Goal: Task Accomplishment & Management: Complete application form

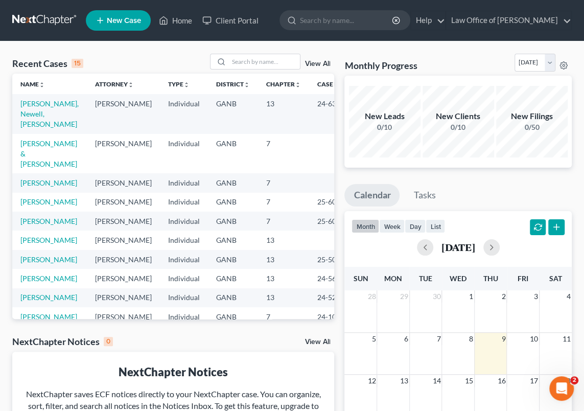
click at [35, 108] on td "[PERSON_NAME], Newell, [PERSON_NAME]" at bounding box center [49, 113] width 75 height 39
drag, startPoint x: 35, startPoint y: 108, endPoint x: 35, endPoint y: 115, distance: 6.1
click at [35, 115] on link "[PERSON_NAME], Newell, [PERSON_NAME]" at bounding box center [49, 113] width 58 height 29
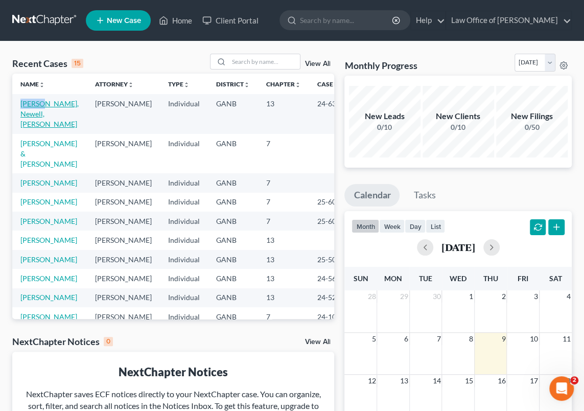
click at [35, 115] on link "[PERSON_NAME], Newell, [PERSON_NAME]" at bounding box center [49, 113] width 58 height 29
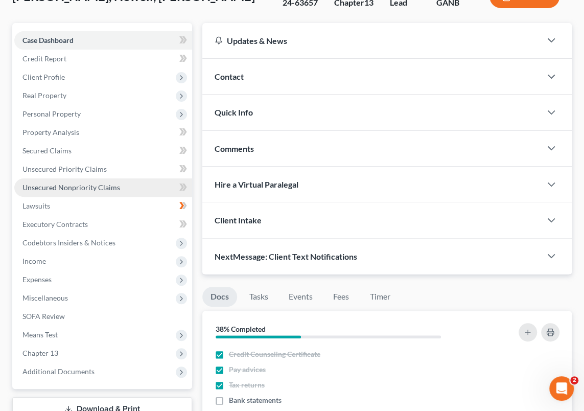
scroll to position [93, 0]
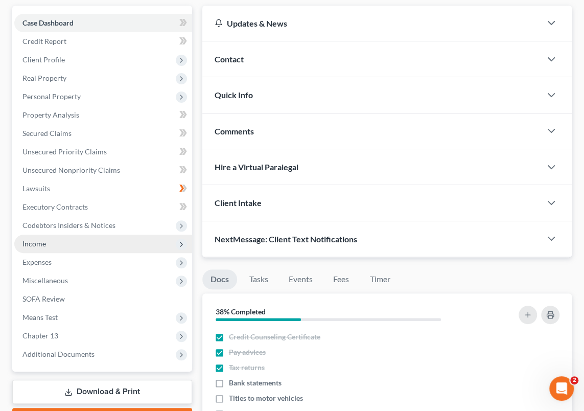
click at [47, 242] on span "Income" at bounding box center [103, 244] width 178 height 18
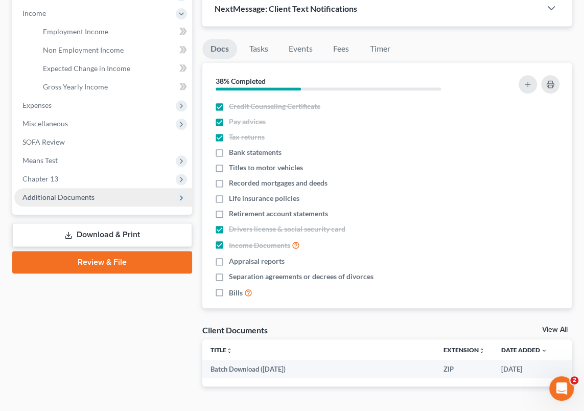
scroll to position [325, 0]
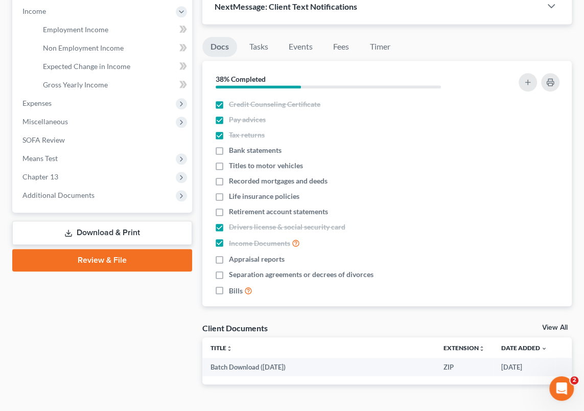
click at [103, 232] on link "Download & Print" at bounding box center [102, 233] width 180 height 24
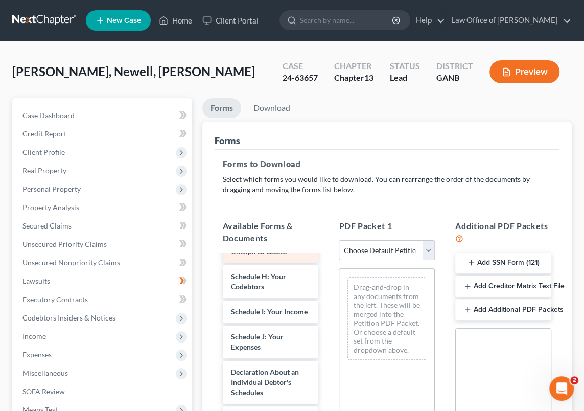
scroll to position [279, 0]
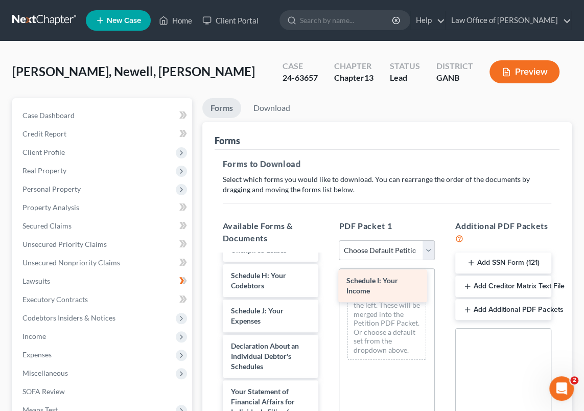
drag, startPoint x: 247, startPoint y: 325, endPoint x: 363, endPoint y: 284, distance: 122.8
click at [327, 284] on div "Schedule I: Your Income Voluntary Petition for Individuals Filing for Bankruptc…" at bounding box center [271, 303] width 112 height 654
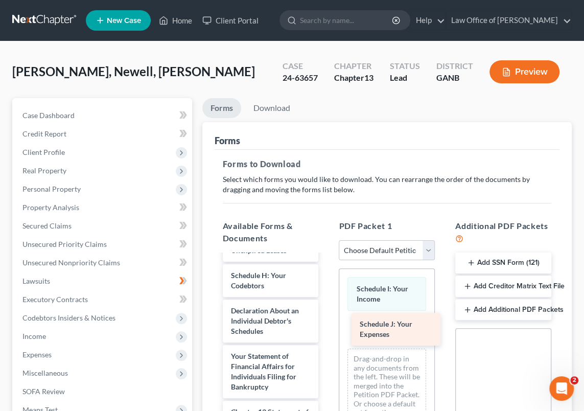
drag, startPoint x: 251, startPoint y: 327, endPoint x: 381, endPoint y: 330, distance: 130.4
click at [327, 330] on div "Schedule J: Your Expenses Voluntary Petition for Individuals Filing for Bankrup…" at bounding box center [271, 285] width 112 height 619
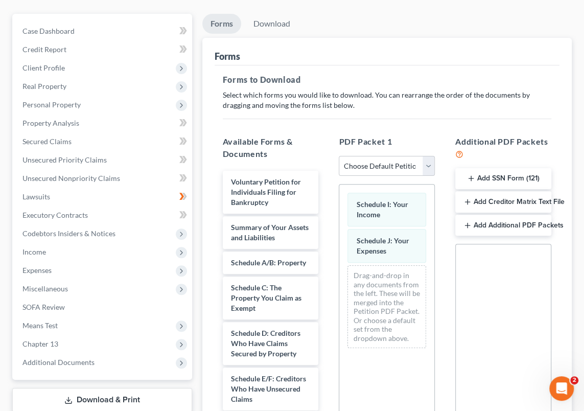
scroll to position [0, 0]
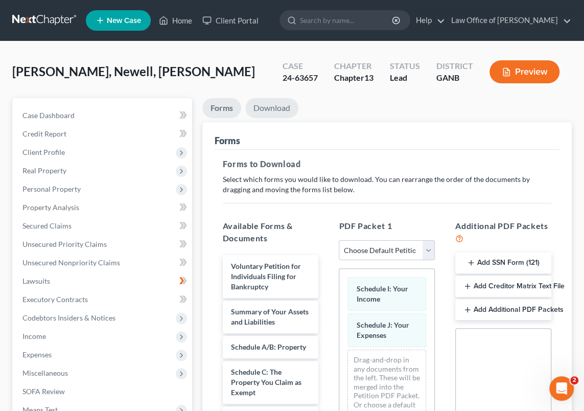
click at [270, 109] on link "Download" at bounding box center [271, 108] width 53 height 20
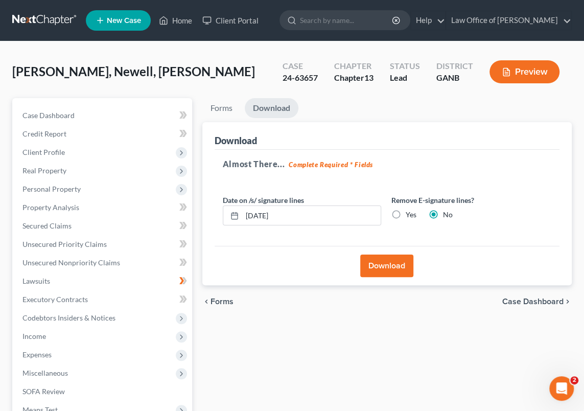
click at [385, 265] on button "Download" at bounding box center [386, 266] width 53 height 22
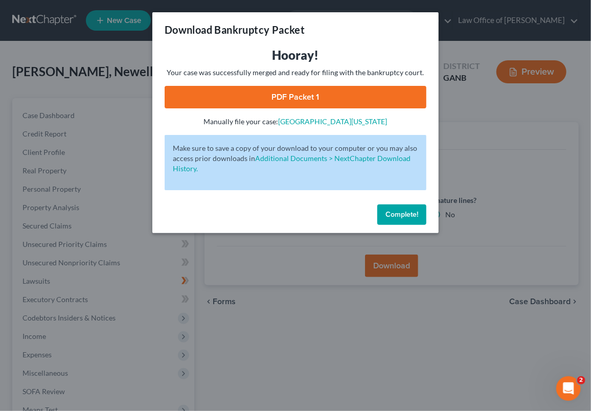
click at [297, 100] on link "PDF Packet 1" at bounding box center [296, 97] width 262 height 22
click at [307, 96] on link "PDF Packet 1" at bounding box center [296, 97] width 262 height 22
click at [408, 216] on span "Complete!" at bounding box center [402, 214] width 33 height 9
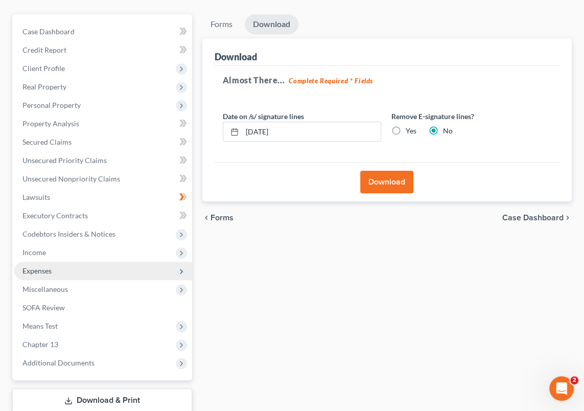
scroll to position [93, 0]
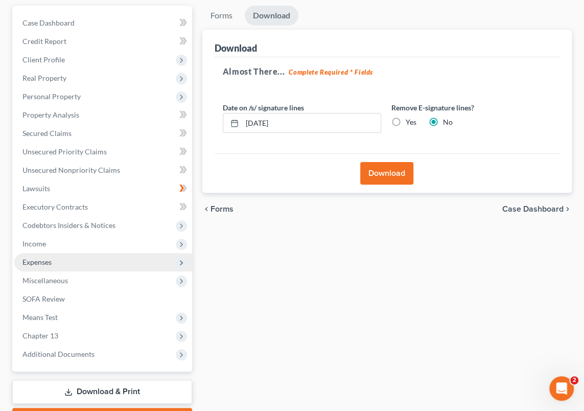
click at [54, 260] on span "Expenses" at bounding box center [103, 262] width 178 height 18
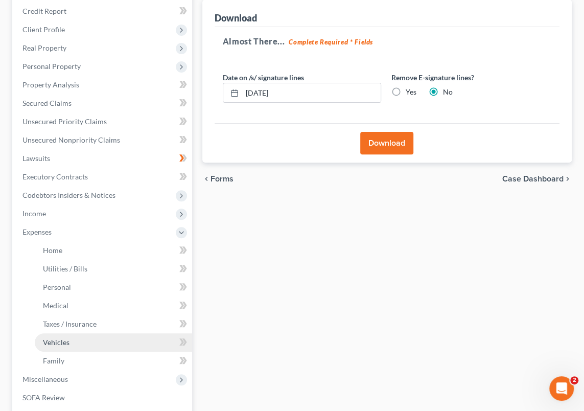
scroll to position [139, 0]
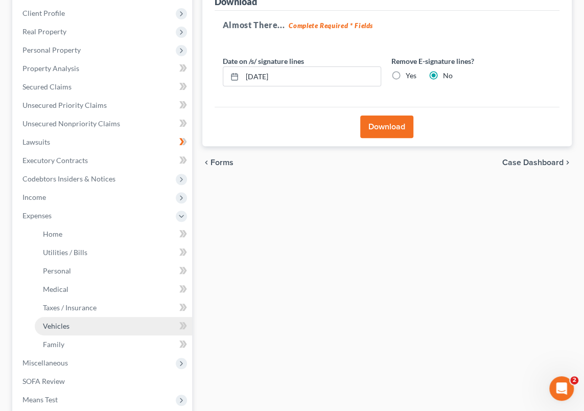
click at [70, 324] on link "Vehicles" at bounding box center [113, 326] width 157 height 18
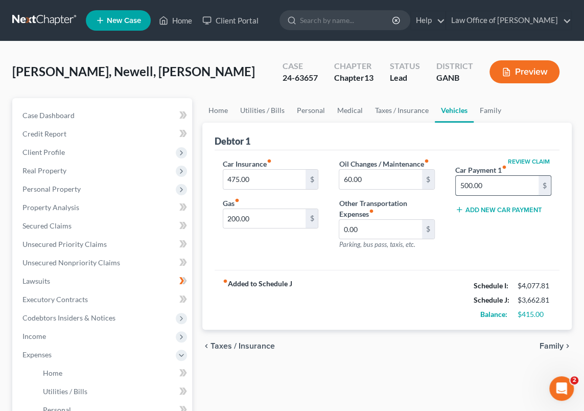
click at [489, 186] on input "500.00" at bounding box center [497, 185] width 83 height 19
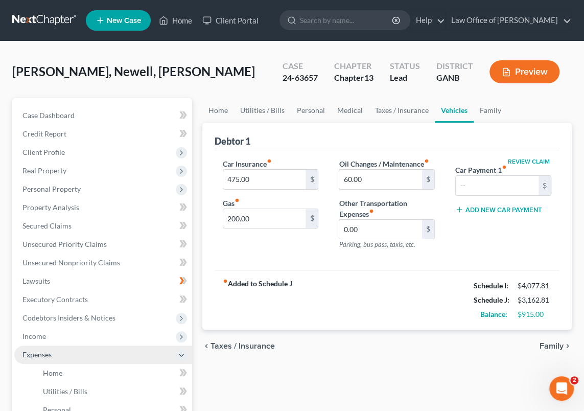
click at [61, 354] on span "Expenses" at bounding box center [103, 355] width 178 height 18
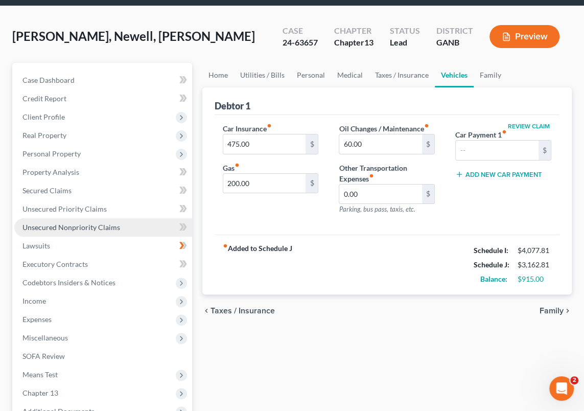
scroll to position [149, 0]
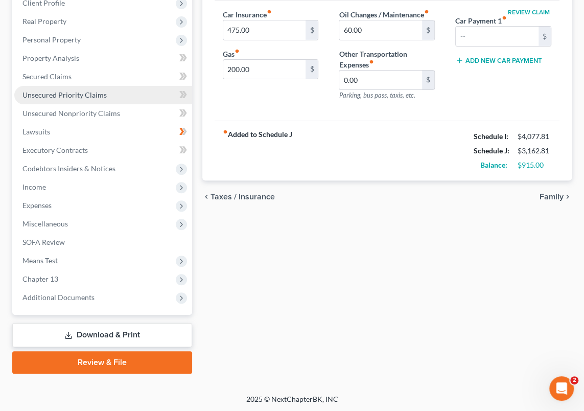
click at [69, 93] on span "Unsecured Priority Claims" at bounding box center [64, 95] width 84 height 9
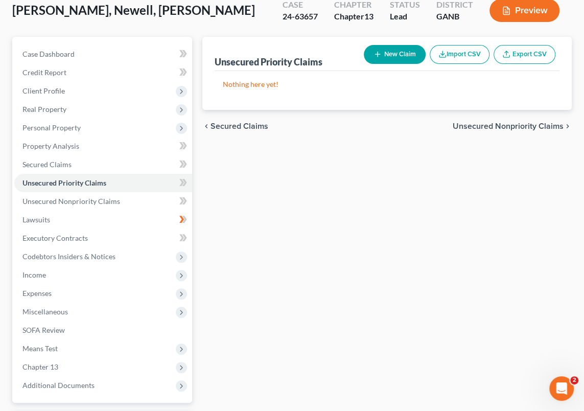
scroll to position [149, 0]
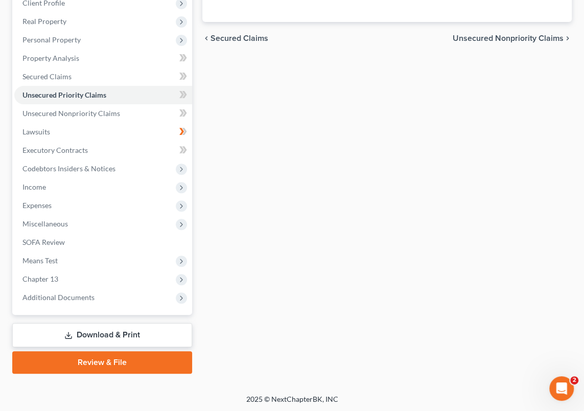
click at [120, 336] on link "Download & Print" at bounding box center [102, 335] width 180 height 24
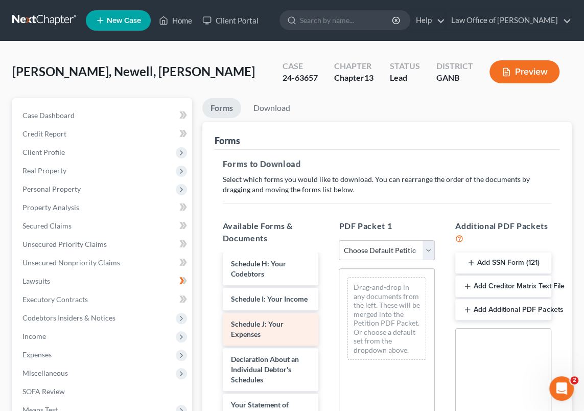
scroll to position [325, 0]
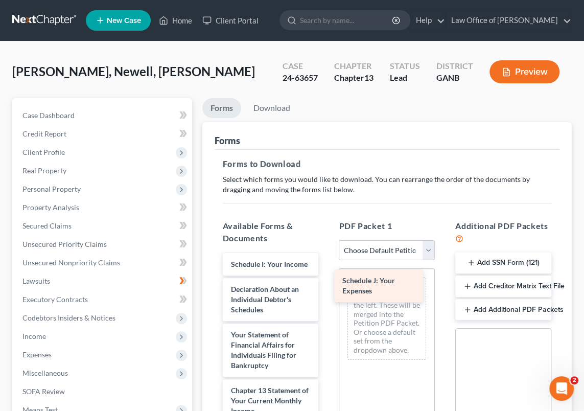
drag, startPoint x: 251, startPoint y: 312, endPoint x: 364, endPoint y: 281, distance: 117.7
click at [327, 281] on div "Schedule J: Your Expenses Voluntary Petition for Individuals Filing for Bankrup…" at bounding box center [271, 252] width 112 height 644
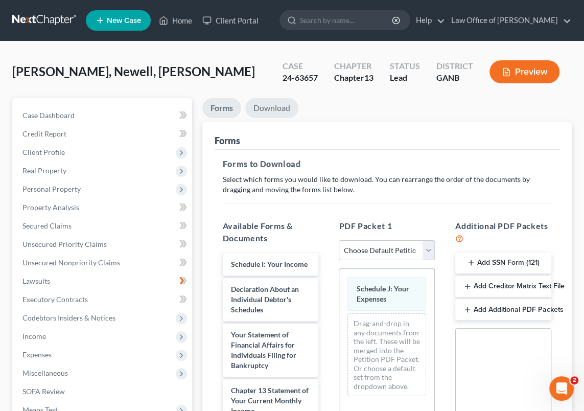
click at [267, 108] on link "Download" at bounding box center [271, 108] width 53 height 20
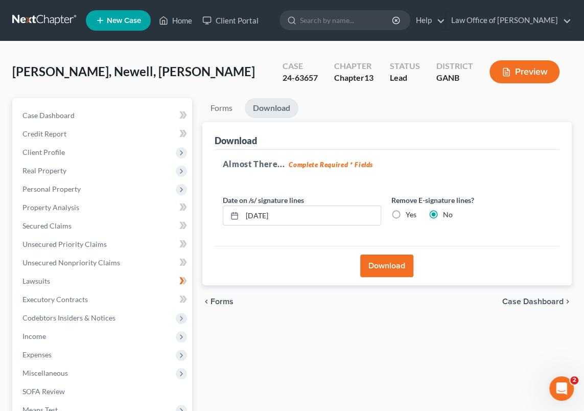
click at [385, 268] on button "Download" at bounding box center [386, 266] width 53 height 22
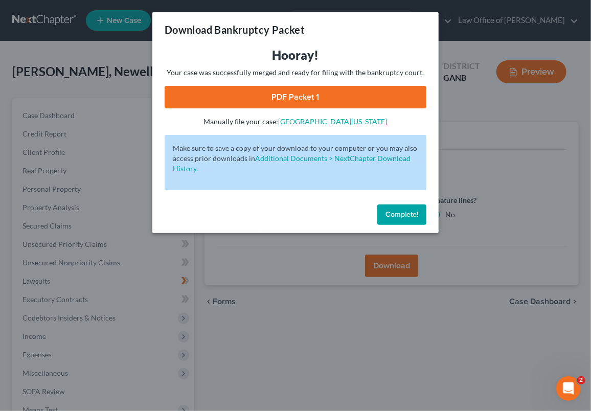
click at [288, 94] on link "PDF Packet 1" at bounding box center [296, 97] width 262 height 22
click at [389, 213] on span "Complete!" at bounding box center [402, 214] width 33 height 9
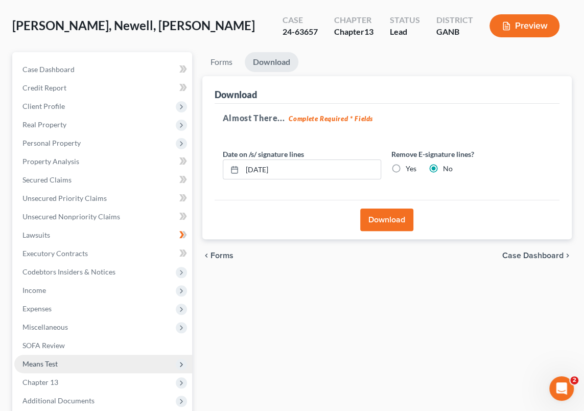
scroll to position [93, 0]
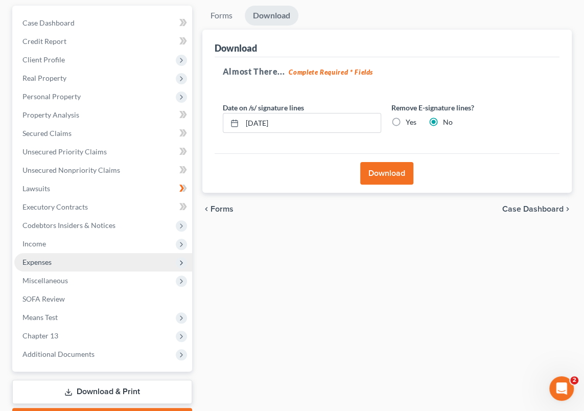
click at [59, 260] on span "Expenses" at bounding box center [103, 262] width 178 height 18
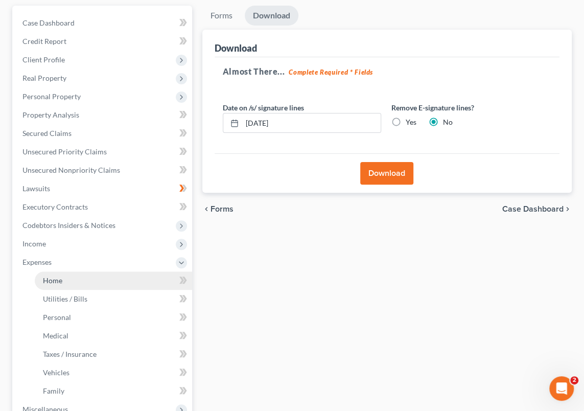
click at [74, 280] on link "Home" at bounding box center [113, 281] width 157 height 18
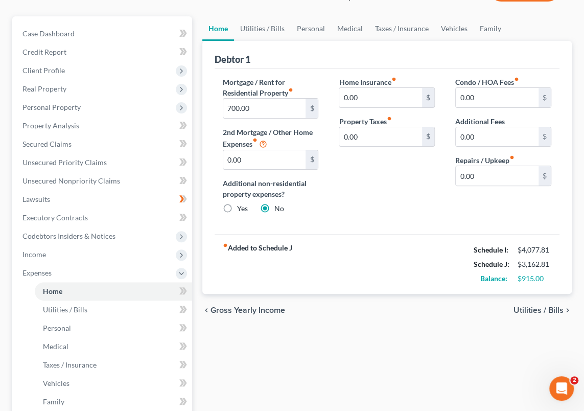
scroll to position [93, 0]
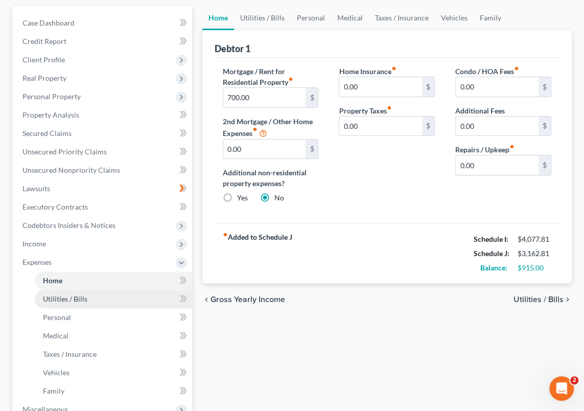
click at [91, 297] on link "Utilities / Bills" at bounding box center [113, 299] width 157 height 18
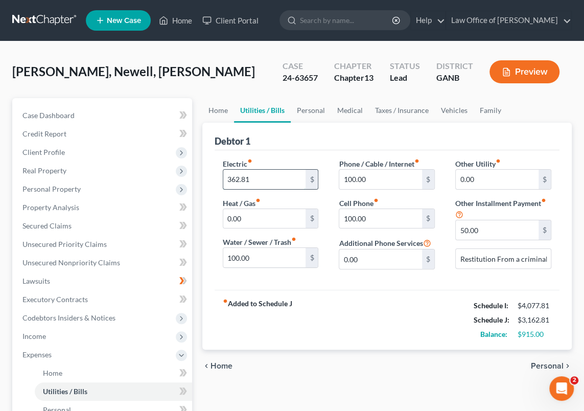
click at [238, 177] on input "362.81" at bounding box center [264, 179] width 83 height 19
type input "500.00"
click at [347, 178] on input "100.00" at bounding box center [381, 179] width 83 height 19
type input "200."
drag, startPoint x: 322, startPoint y: 217, endPoint x: 331, endPoint y: 219, distance: 9.9
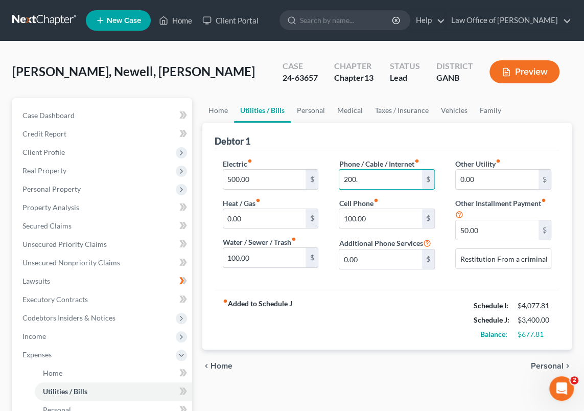
click at [322, 217] on div "Electric fiber_manual_record 500.00 $ Heat / Gas fiber_manual_record 0.00 $ Wat…" at bounding box center [271, 218] width 117 height 119
click at [356, 216] on input "100.00" at bounding box center [381, 218] width 83 height 19
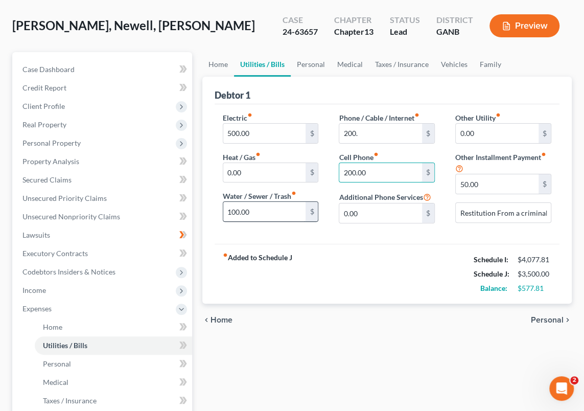
scroll to position [46, 0]
type input "200.00"
click at [235, 210] on input "100.00" at bounding box center [264, 211] width 83 height 19
type input "150.00"
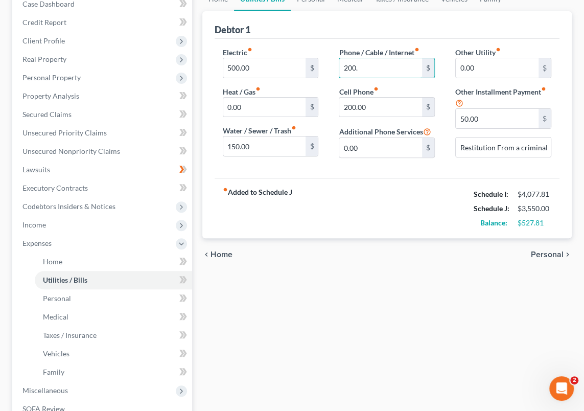
scroll to position [139, 0]
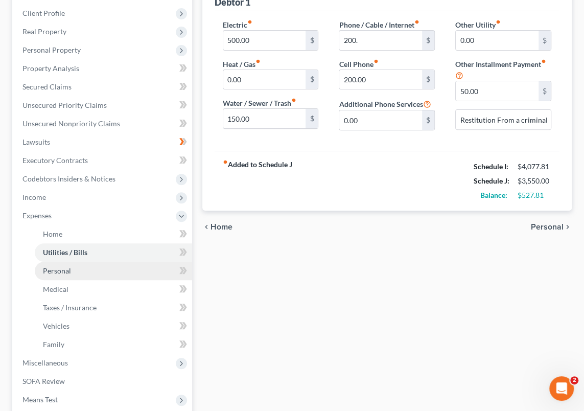
click at [77, 273] on link "Personal" at bounding box center [113, 271] width 157 height 18
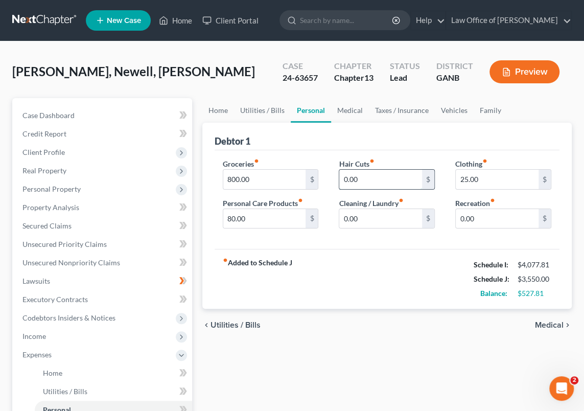
click at [357, 177] on input "0.00" at bounding box center [381, 179] width 83 height 19
type input "2"
type input "50.00"
click at [478, 178] on input "25.00" at bounding box center [497, 179] width 83 height 19
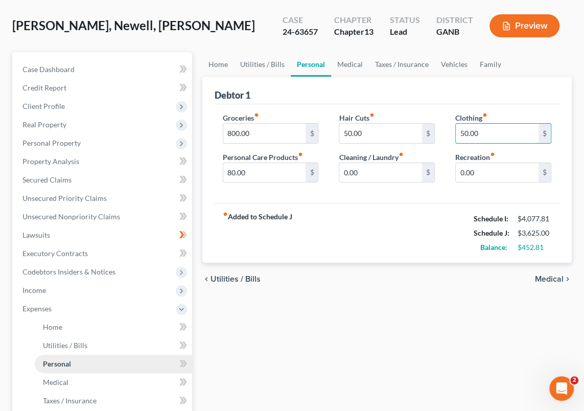
scroll to position [93, 0]
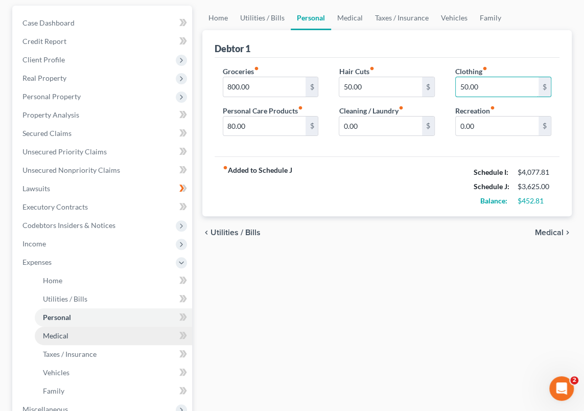
type input "50.00"
click at [69, 335] on link "Medical" at bounding box center [113, 336] width 157 height 18
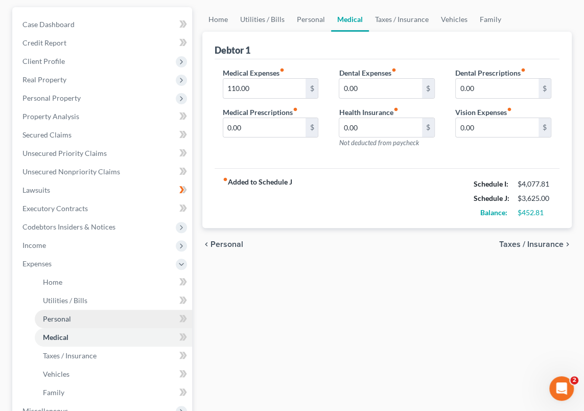
scroll to position [139, 0]
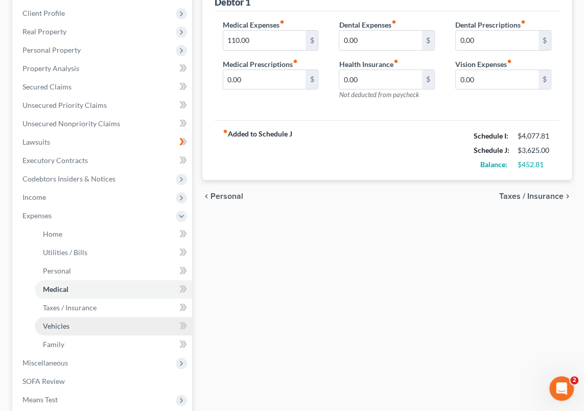
click at [58, 324] on span "Vehicles" at bounding box center [56, 326] width 27 height 9
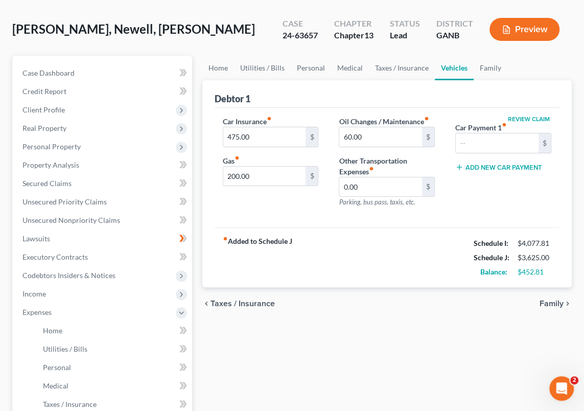
scroll to position [46, 0]
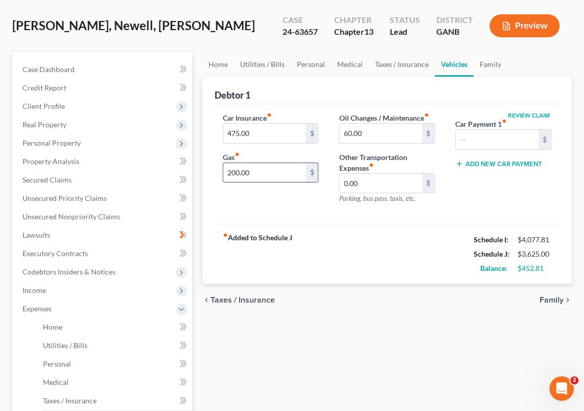
click at [238, 171] on input "200.00" at bounding box center [264, 172] width 83 height 19
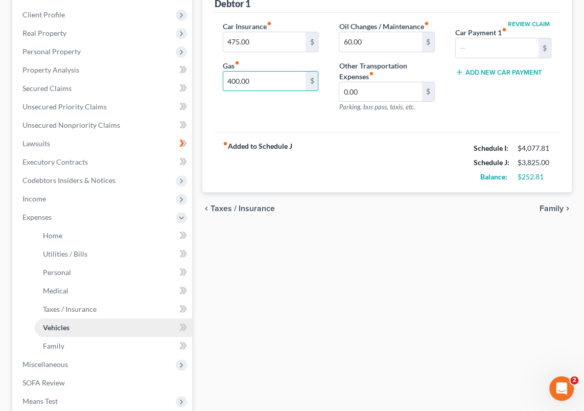
scroll to position [139, 0]
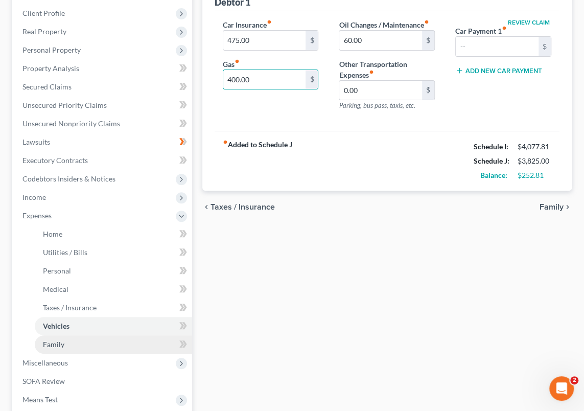
type input "400.00"
click at [64, 342] on link "Family" at bounding box center [113, 344] width 157 height 18
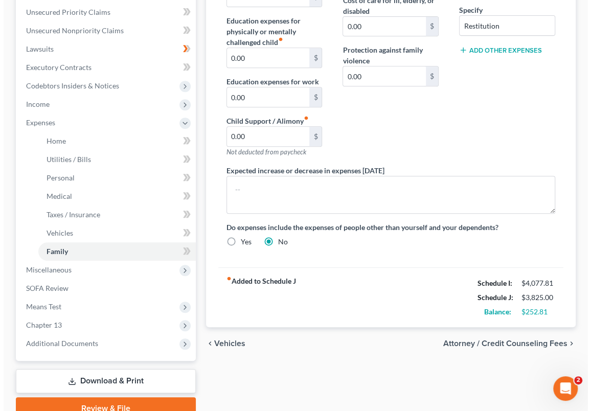
scroll to position [279, 0]
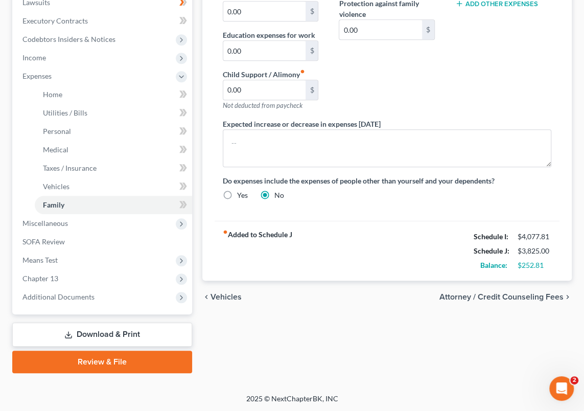
drag, startPoint x: 261, startPoint y: 337, endPoint x: 254, endPoint y: 337, distance: 7.2
click at [261, 337] on div "Home Utilities / Bills Personal Medical Taxes / Insurance Vehicles Family Debto…" at bounding box center [387, 97] width 380 height 554
click at [151, 336] on link "Download & Print" at bounding box center [102, 335] width 180 height 24
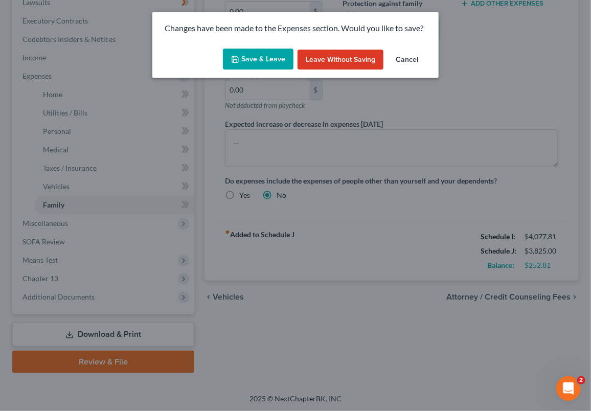
click at [266, 57] on button "Save & Leave" at bounding box center [258, 59] width 71 height 21
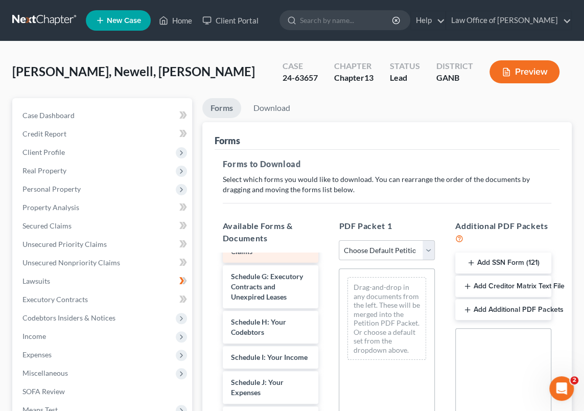
scroll to position [279, 0]
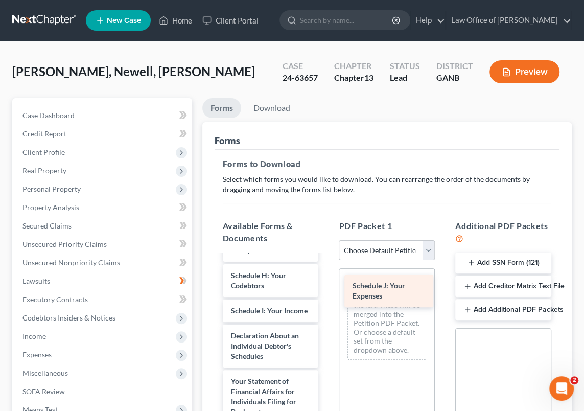
drag, startPoint x: 257, startPoint y: 359, endPoint x: 378, endPoint y: 285, distance: 142.1
click at [327, 285] on div "Schedule J: Your Expenses Voluntary Petition for Individuals Filing for Bankrup…" at bounding box center [271, 298] width 112 height 644
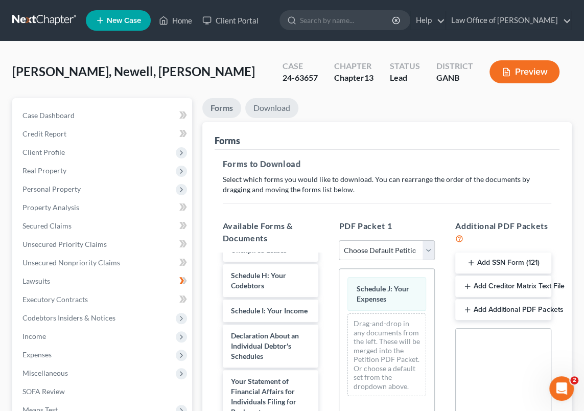
click at [274, 108] on link "Download" at bounding box center [271, 108] width 53 height 20
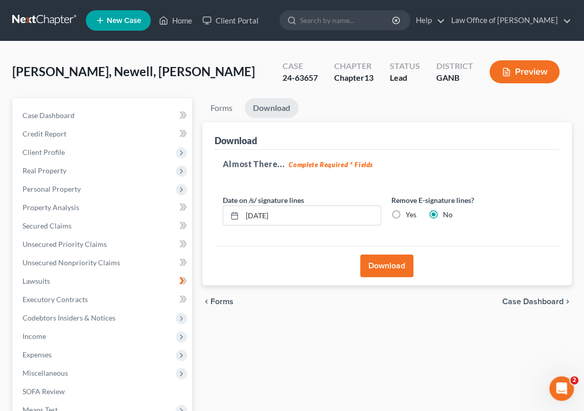
click at [395, 266] on button "Download" at bounding box center [386, 266] width 53 height 22
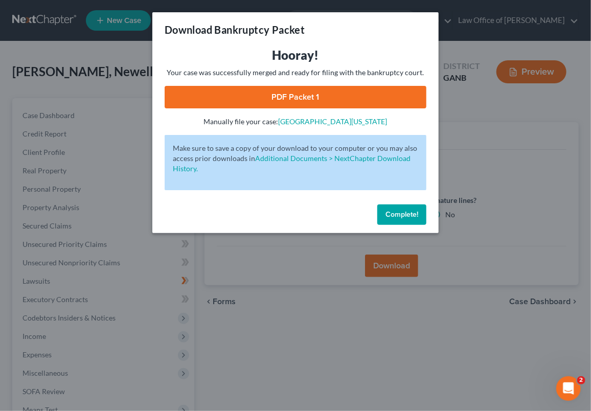
click at [307, 97] on link "PDF Packet 1" at bounding box center [296, 97] width 262 height 22
drag, startPoint x: 399, startPoint y: 213, endPoint x: 383, endPoint y: 211, distance: 15.4
click at [399, 213] on span "Complete!" at bounding box center [402, 214] width 33 height 9
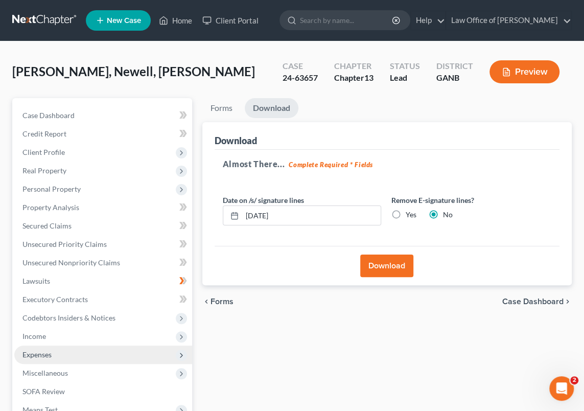
click at [41, 356] on span "Expenses" at bounding box center [36, 354] width 29 height 9
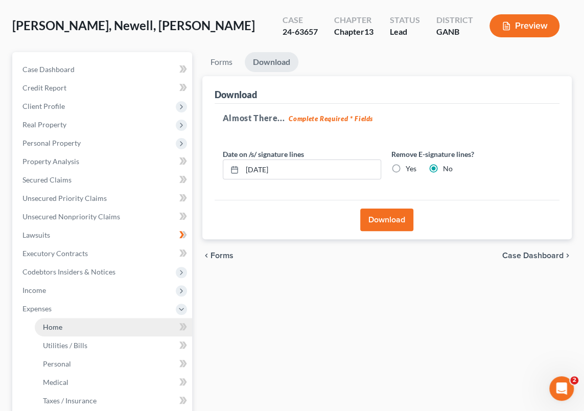
click at [61, 326] on span "Home" at bounding box center [52, 327] width 19 height 9
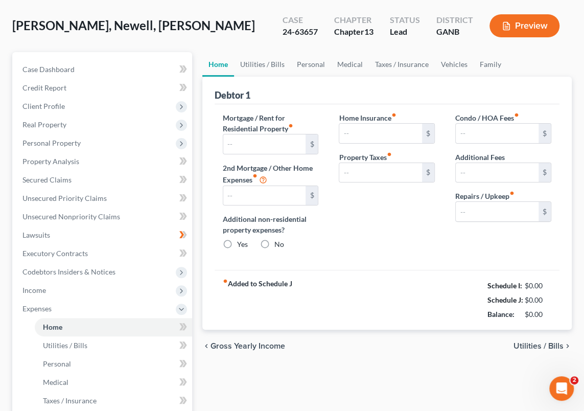
type input "700.00"
type input "0.00"
radio input "true"
type input "0.00"
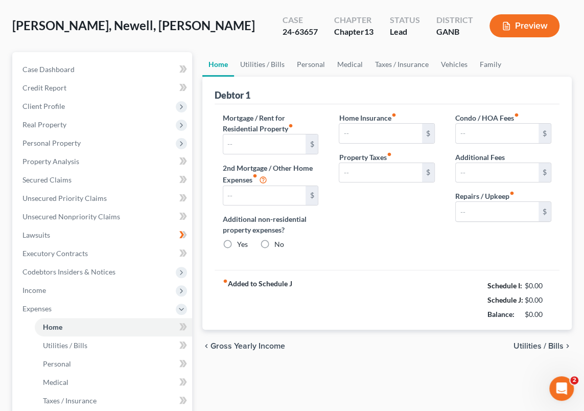
type input "0.00"
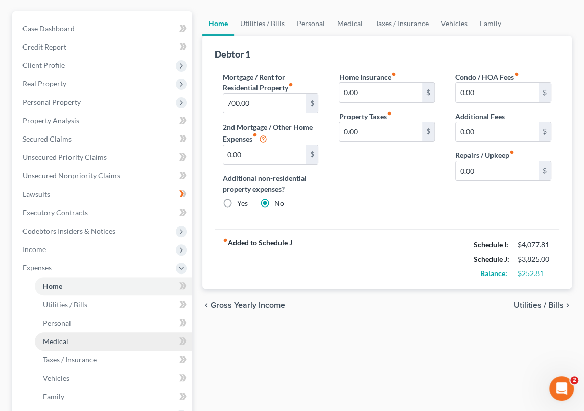
scroll to position [93, 0]
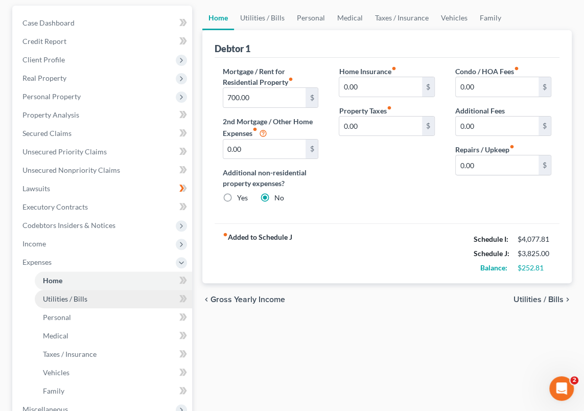
click at [97, 298] on link "Utilities / Bills" at bounding box center [113, 299] width 157 height 18
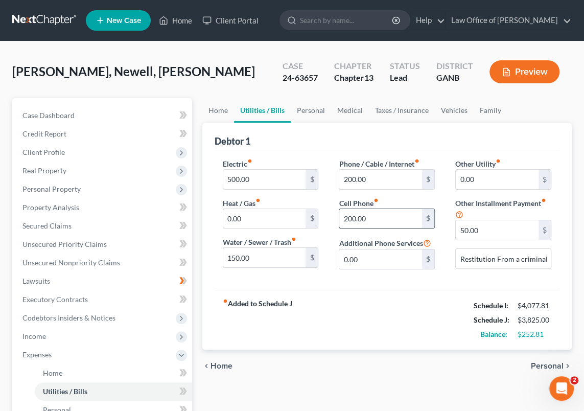
click at [351, 217] on input "200.00" at bounding box center [381, 218] width 83 height 19
type input "135.00"
click at [239, 257] on input "150.00" at bounding box center [264, 257] width 83 height 19
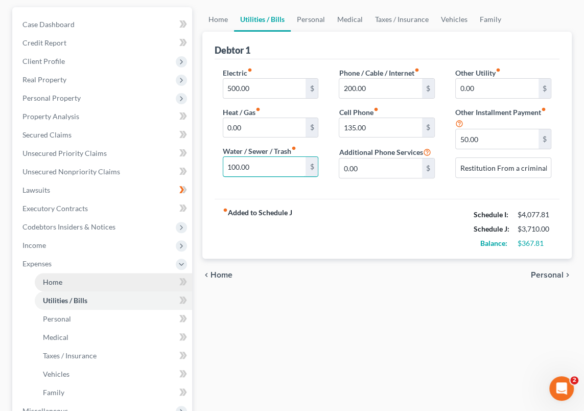
scroll to position [93, 0]
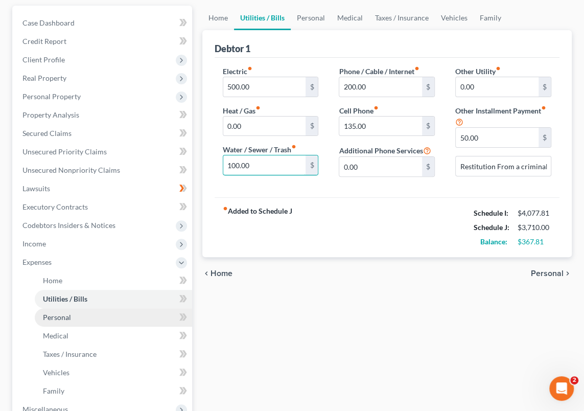
type input "100.00"
click at [62, 314] on span "Personal" at bounding box center [57, 317] width 28 height 9
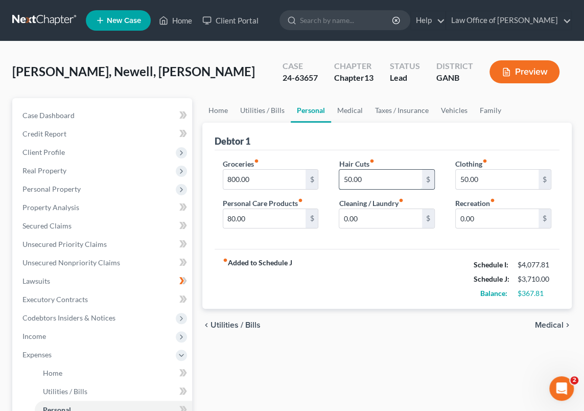
click at [350, 176] on input "50.00" at bounding box center [381, 179] width 83 height 19
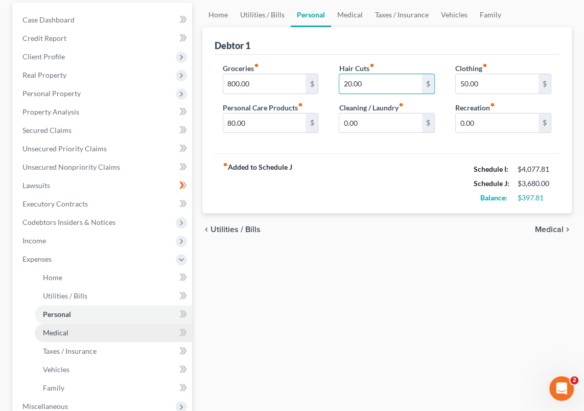
scroll to position [139, 0]
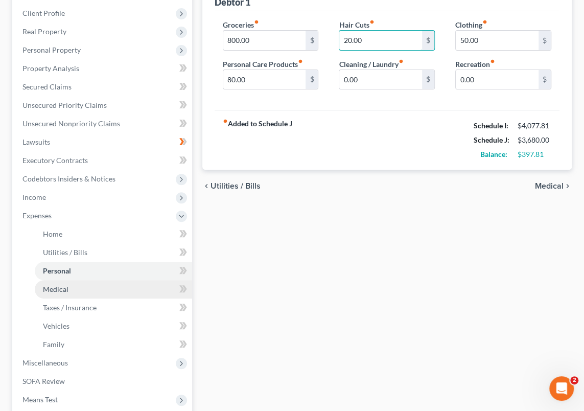
type input "20.00"
click at [65, 286] on span "Medical" at bounding box center [56, 289] width 26 height 9
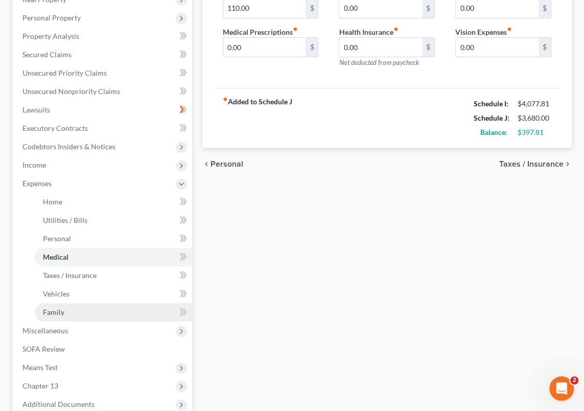
scroll to position [186, 0]
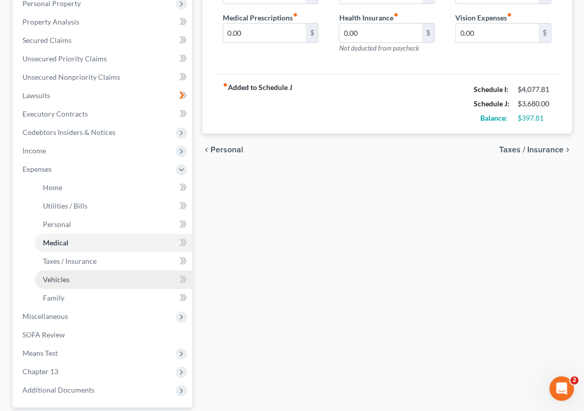
click at [64, 279] on span "Vehicles" at bounding box center [56, 279] width 27 height 9
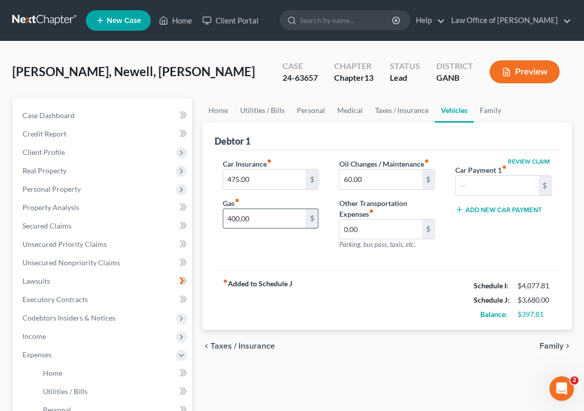
click at [234, 216] on input "400.00" at bounding box center [264, 218] width 83 height 19
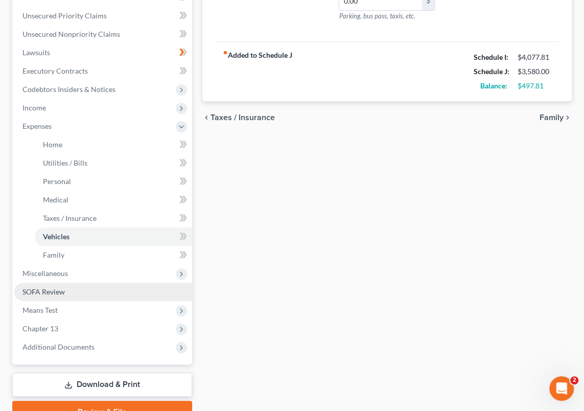
scroll to position [232, 0]
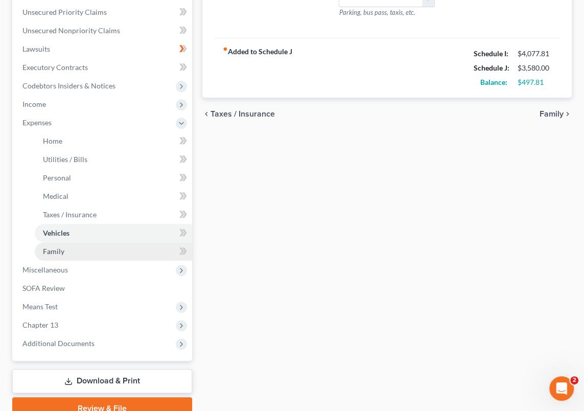
type input "300.00"
click at [75, 253] on link "Family" at bounding box center [113, 251] width 157 height 18
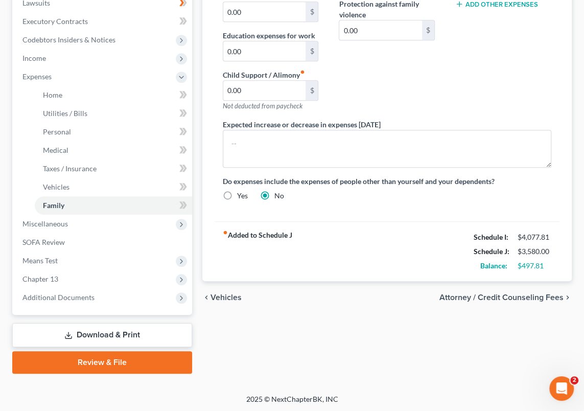
scroll to position [279, 0]
click at [133, 331] on link "Download & Print" at bounding box center [102, 335] width 180 height 24
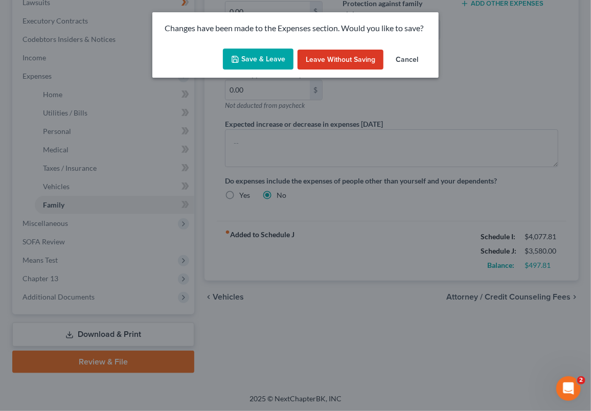
click at [266, 60] on button "Save & Leave" at bounding box center [258, 59] width 71 height 21
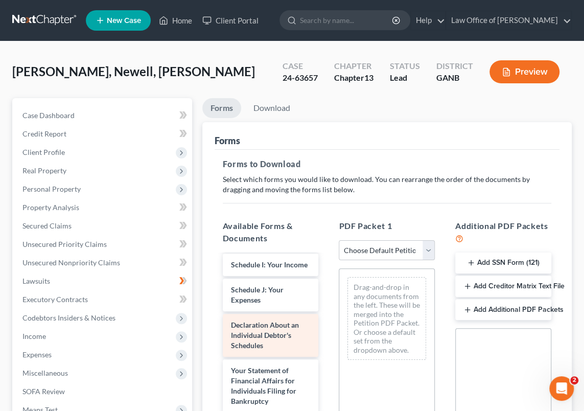
scroll to position [325, 0]
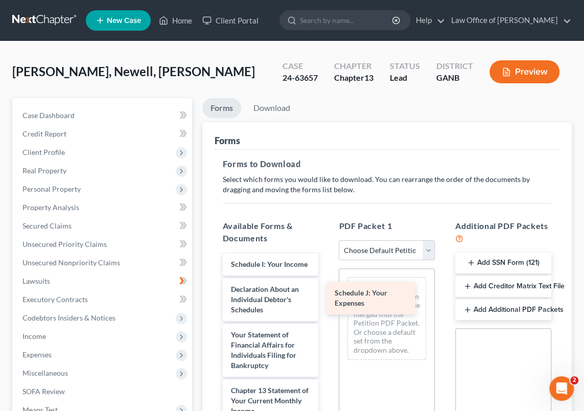
drag, startPoint x: 256, startPoint y: 317, endPoint x: 370, endPoint y: 286, distance: 117.9
click at [327, 287] on div "Schedule J: Your Expenses Voluntary Petition for Individuals Filing for Bankrup…" at bounding box center [271, 252] width 112 height 644
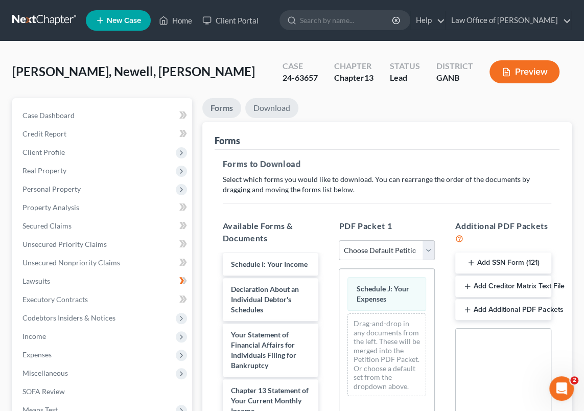
click at [278, 107] on link "Download" at bounding box center [271, 108] width 53 height 20
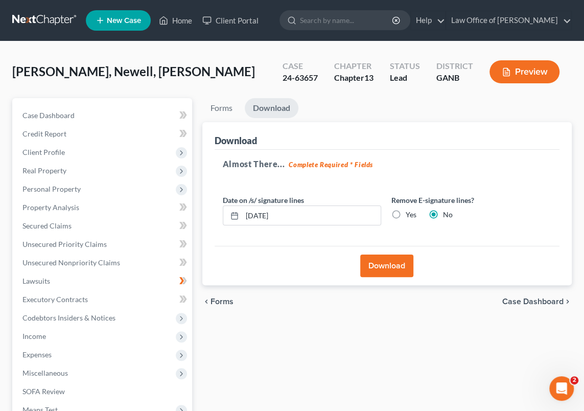
click at [387, 266] on button "Download" at bounding box center [386, 266] width 53 height 22
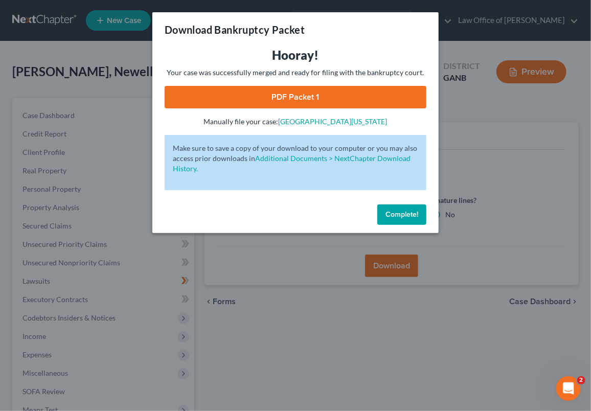
click at [325, 100] on link "PDF Packet 1" at bounding box center [296, 97] width 262 height 22
drag, startPoint x: 410, startPoint y: 216, endPoint x: 368, endPoint y: 227, distance: 43.8
click at [410, 216] on span "Complete!" at bounding box center [402, 214] width 33 height 9
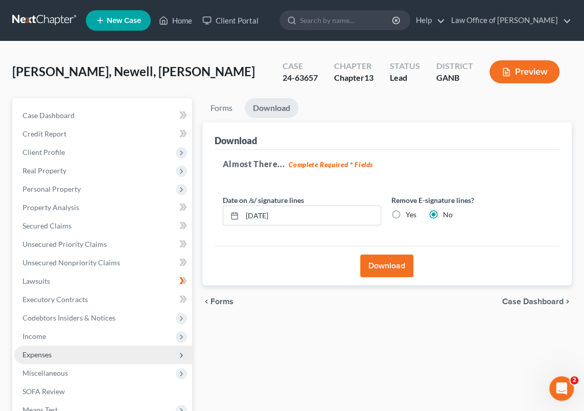
click at [56, 357] on span "Expenses" at bounding box center [103, 355] width 178 height 18
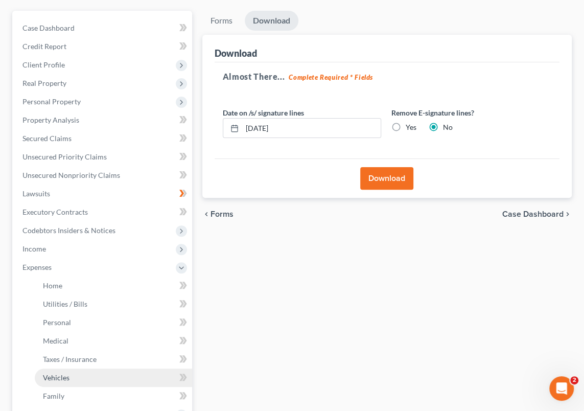
scroll to position [93, 0]
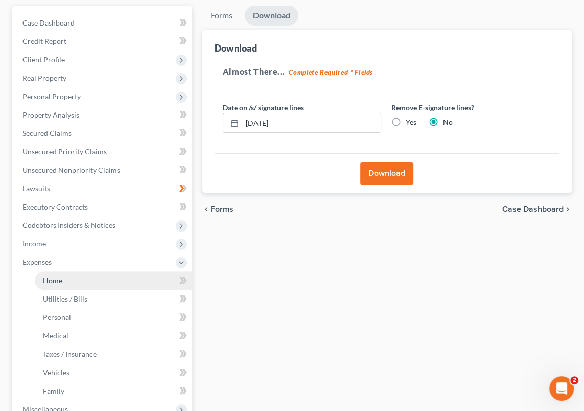
click at [81, 278] on link "Home" at bounding box center [113, 281] width 157 height 18
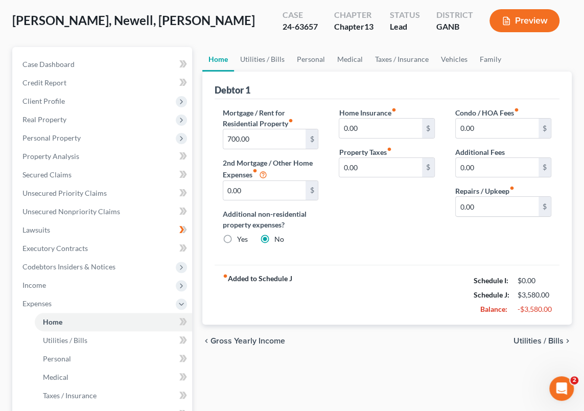
scroll to position [139, 0]
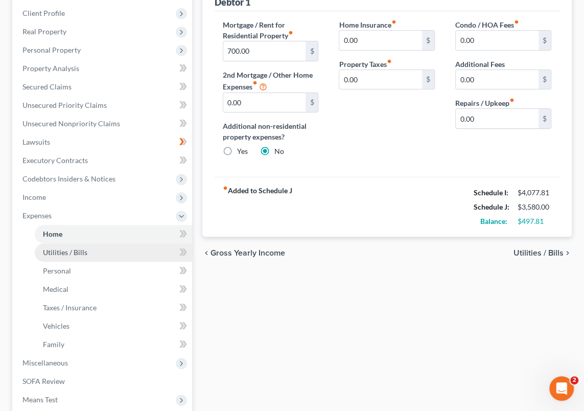
click at [85, 251] on span "Utilities / Bills" at bounding box center [65, 252] width 44 height 9
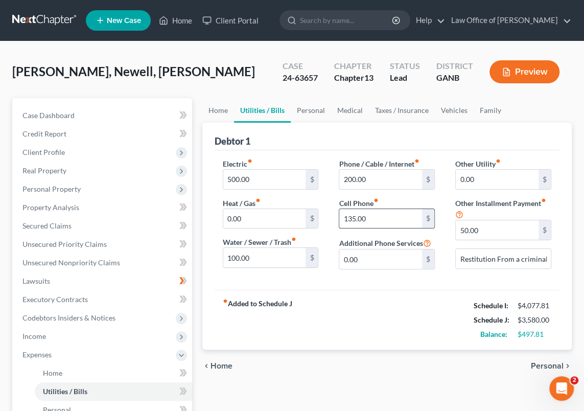
click at [355, 218] on input "135.00" at bounding box center [381, 218] width 83 height 19
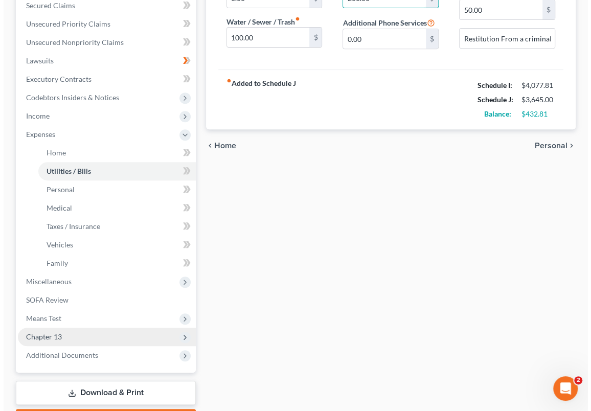
scroll to position [279, 0]
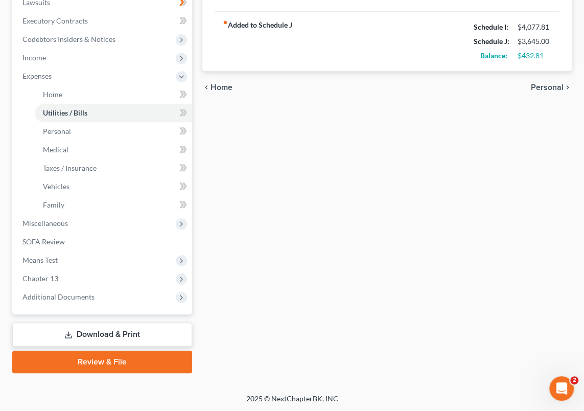
type input "200.00"
click at [122, 336] on link "Download & Print" at bounding box center [102, 335] width 180 height 24
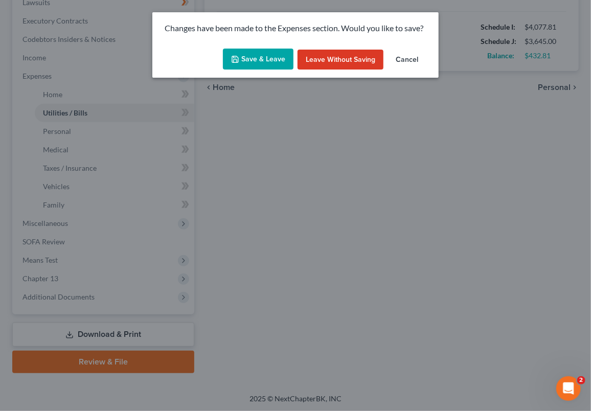
click at [261, 60] on button "Save & Leave" at bounding box center [258, 59] width 71 height 21
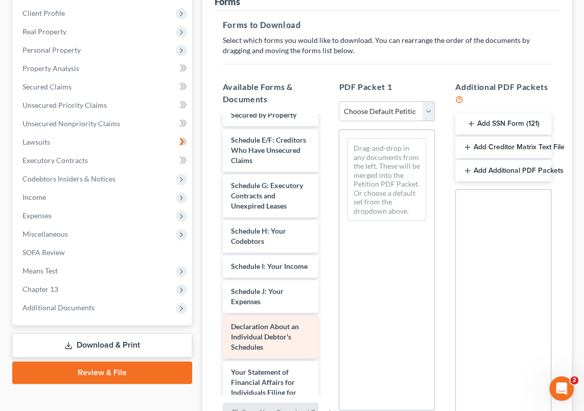
scroll to position [186, 0]
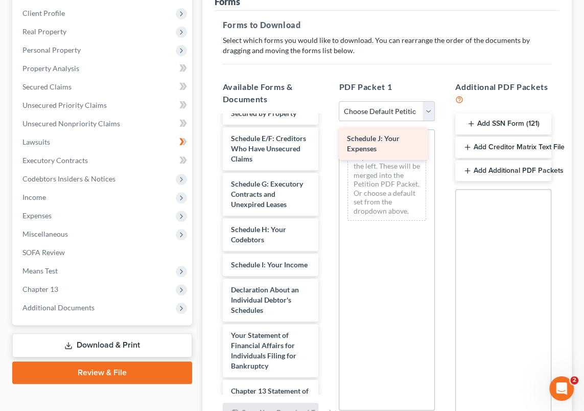
drag, startPoint x: 256, startPoint y: 307, endPoint x: 368, endPoint y: 150, distance: 193.1
click at [327, 138] on div "Schedule J: Your Expenses Voluntary Petition for Individuals Filing for Bankrup…" at bounding box center [271, 252] width 112 height 644
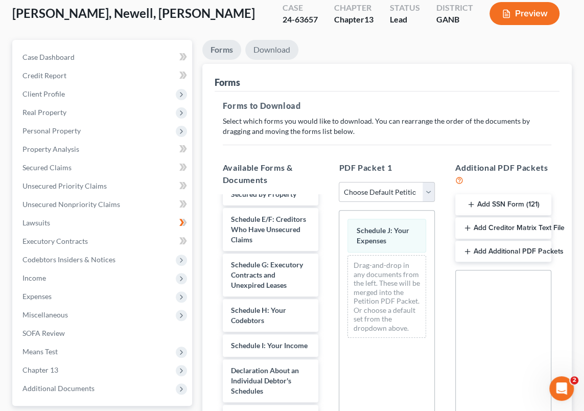
scroll to position [0, 0]
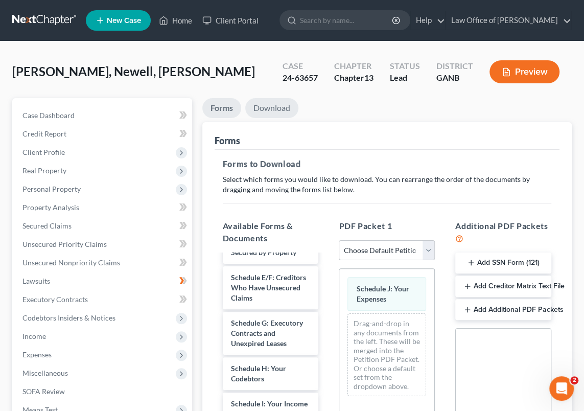
click at [276, 105] on link "Download" at bounding box center [271, 108] width 53 height 20
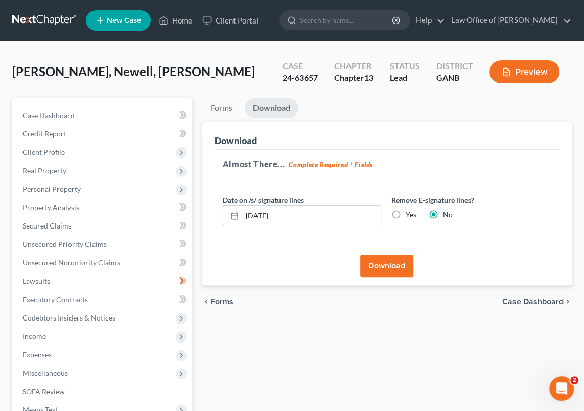
click at [387, 262] on button "Download" at bounding box center [386, 266] width 53 height 22
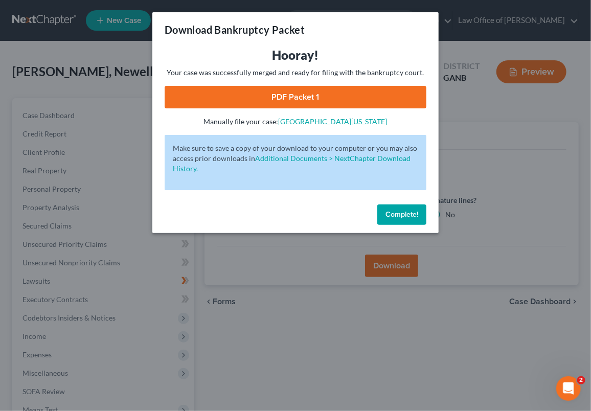
click at [302, 96] on link "PDF Packet 1" at bounding box center [296, 97] width 262 height 22
click at [397, 212] on span "Complete!" at bounding box center [402, 214] width 33 height 9
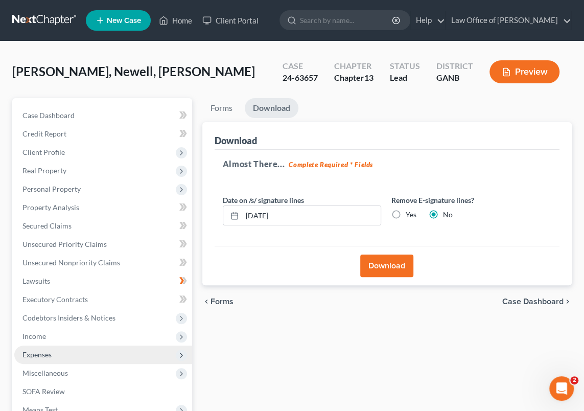
click at [49, 353] on span "Expenses" at bounding box center [36, 354] width 29 height 9
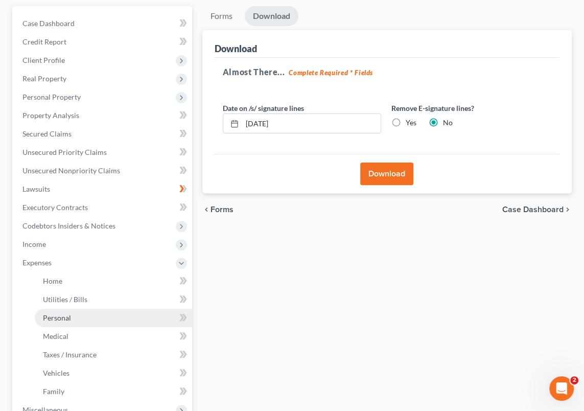
scroll to position [93, 0]
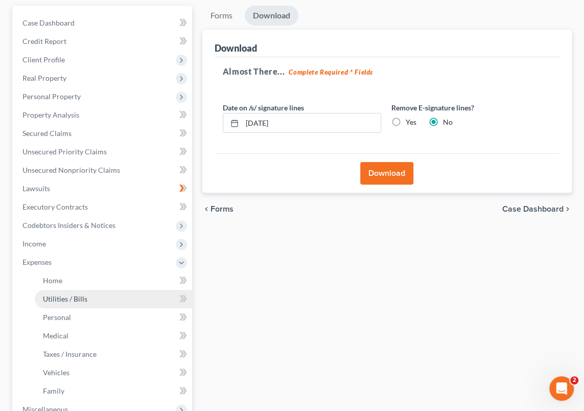
click at [82, 299] on span "Utilities / Bills" at bounding box center [65, 299] width 44 height 9
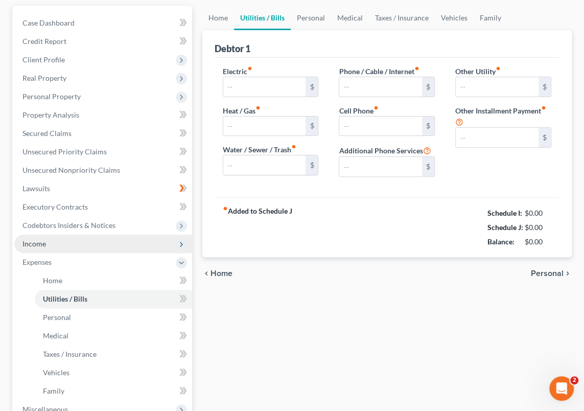
type input "500.00"
type input "0.00"
type input "100.00"
type input "200.00"
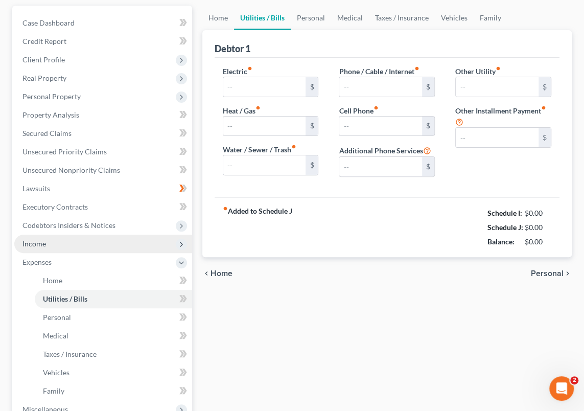
type input "0.00"
type input "50.00"
type input "Restitution From a criminal case in Douglas County Superior court"
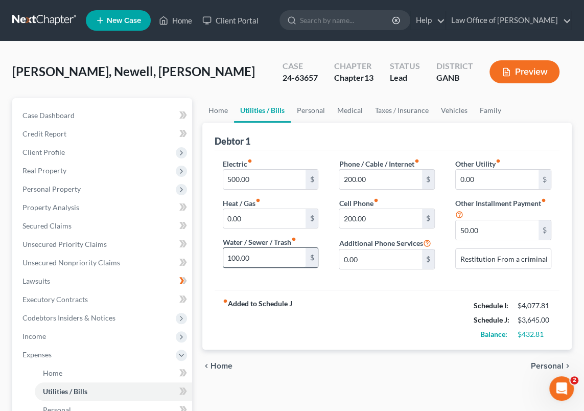
click at [239, 258] on input "100.00" at bounding box center [264, 257] width 83 height 19
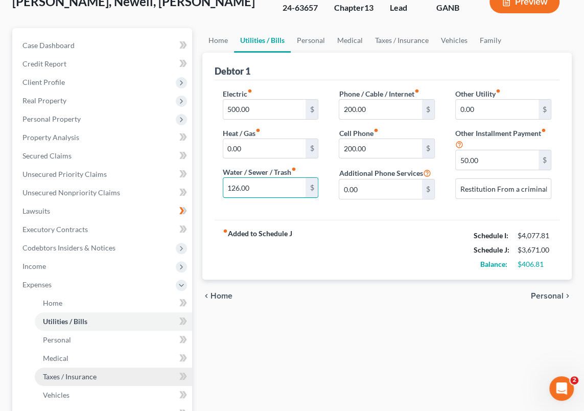
scroll to position [93, 0]
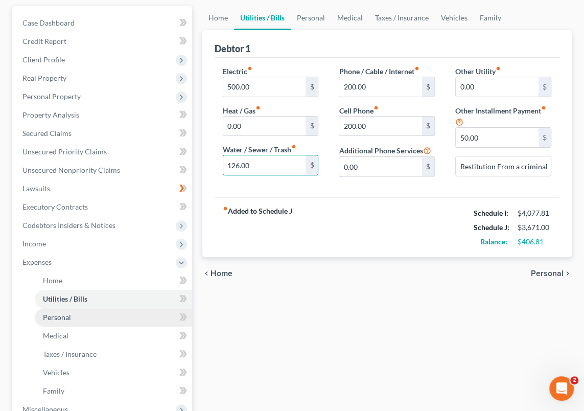
type input "126.00"
click at [66, 316] on span "Personal" at bounding box center [57, 317] width 28 height 9
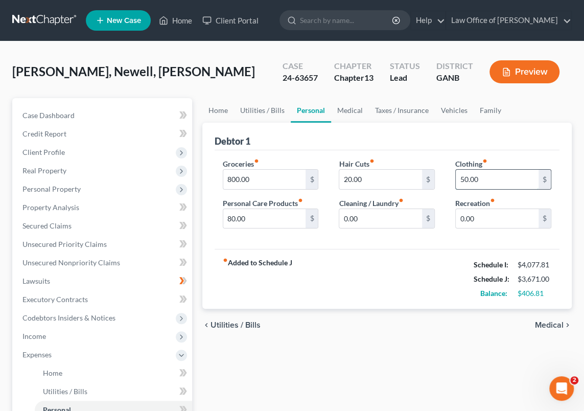
click at [468, 178] on input "50.00" at bounding box center [497, 179] width 83 height 19
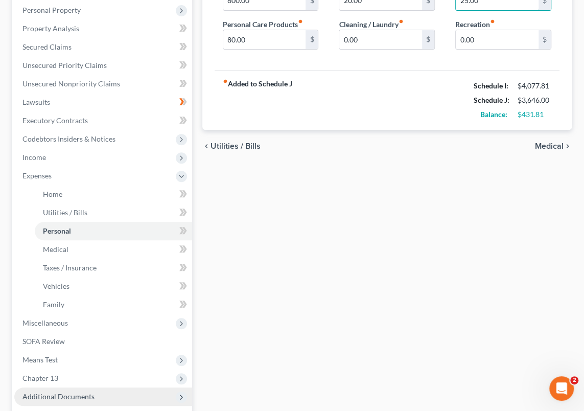
scroll to position [232, 0]
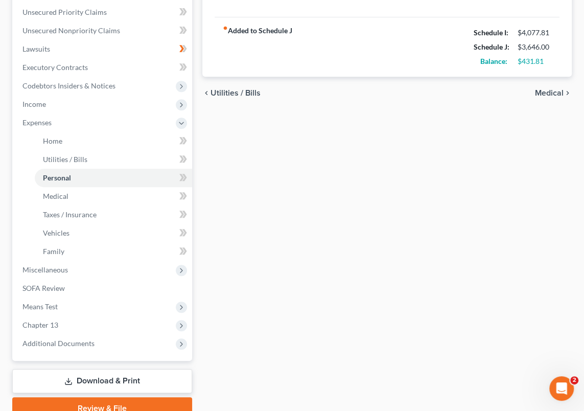
type input "25.00"
click at [99, 379] on link "Download & Print" at bounding box center [102, 381] width 180 height 24
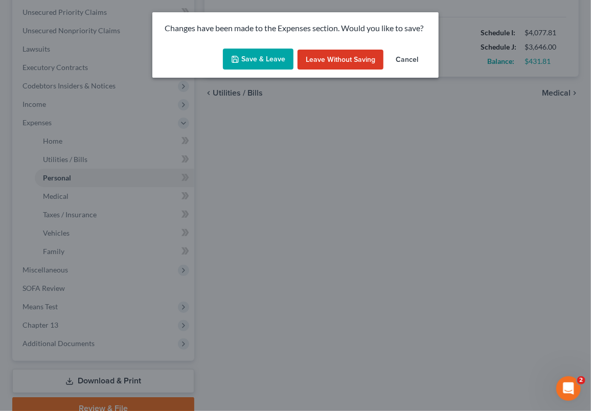
click at [245, 55] on button "Save & Leave" at bounding box center [258, 59] width 71 height 21
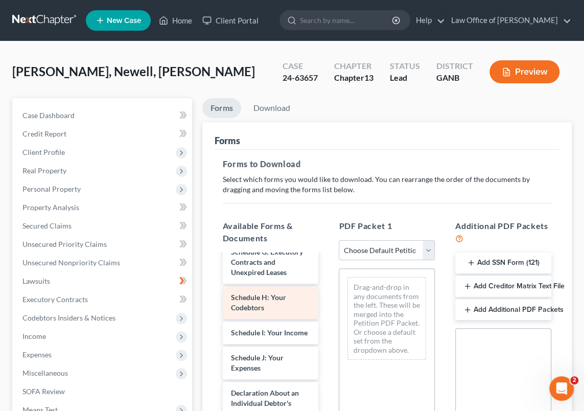
scroll to position [279, 0]
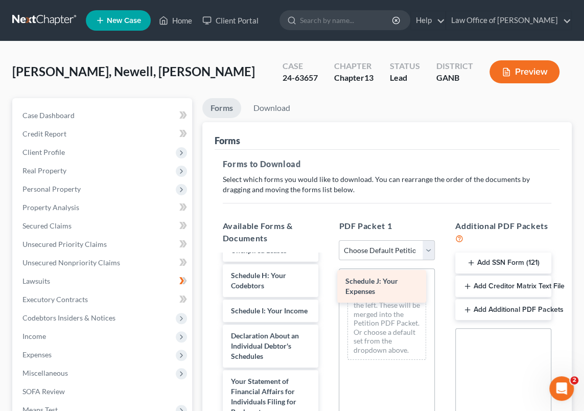
drag, startPoint x: 264, startPoint y: 358, endPoint x: 379, endPoint y: 282, distance: 138.7
click at [327, 282] on div "Schedule J: Your Expenses Voluntary Petition for Individuals Filing for Bankrup…" at bounding box center [271, 298] width 112 height 644
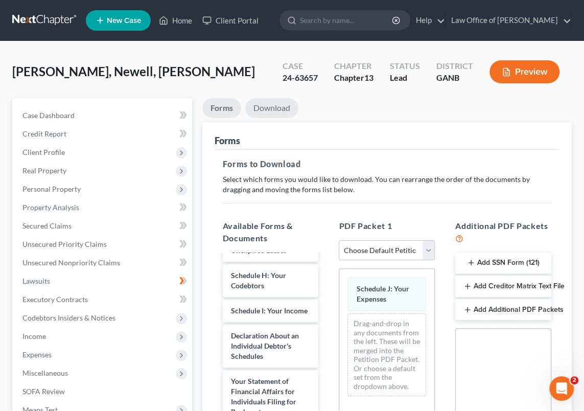
click at [283, 107] on link "Download" at bounding box center [271, 108] width 53 height 20
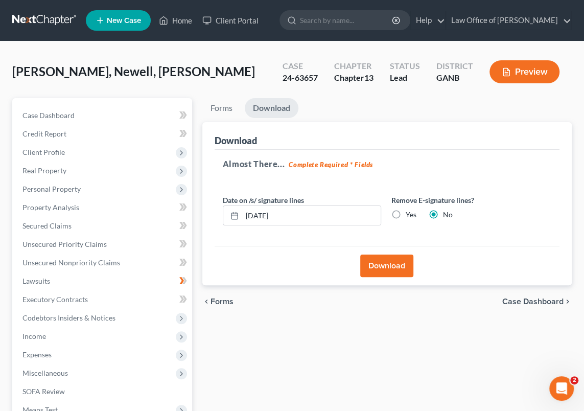
click at [389, 267] on button "Download" at bounding box center [386, 266] width 53 height 22
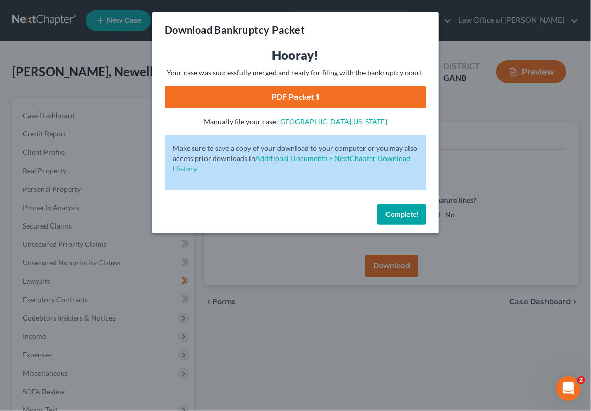
click at [315, 97] on link "PDF Packet 1" at bounding box center [296, 97] width 262 height 22
drag, startPoint x: 399, startPoint y: 215, endPoint x: 320, endPoint y: 242, distance: 83.9
click at [399, 215] on span "Complete!" at bounding box center [402, 214] width 33 height 9
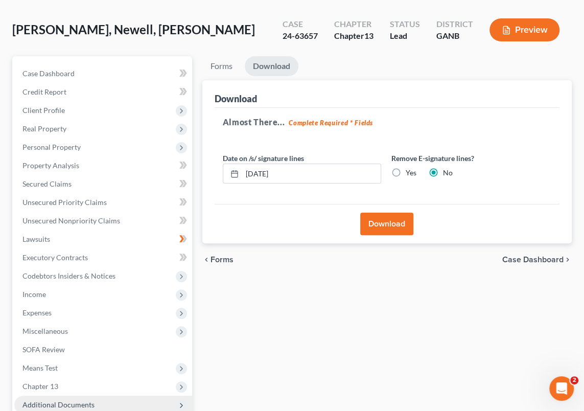
scroll to position [0, 0]
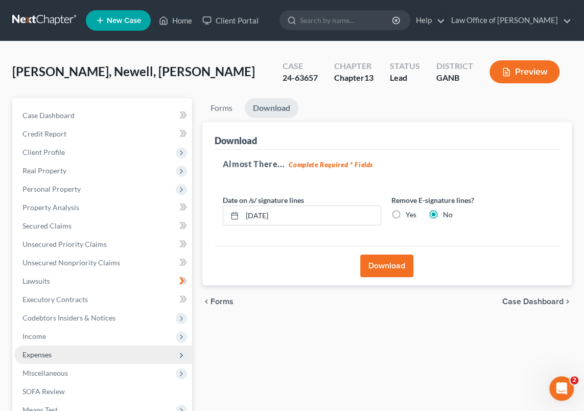
click at [57, 353] on span "Expenses" at bounding box center [103, 355] width 178 height 18
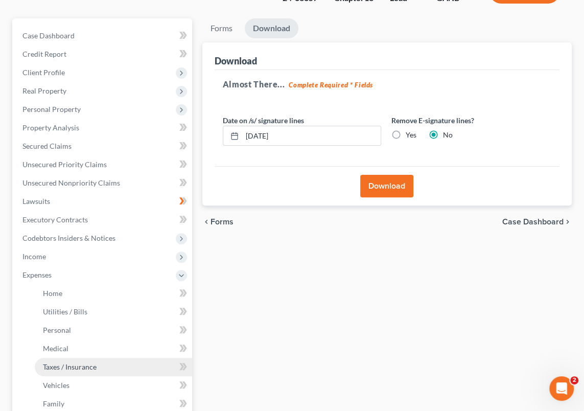
scroll to position [93, 0]
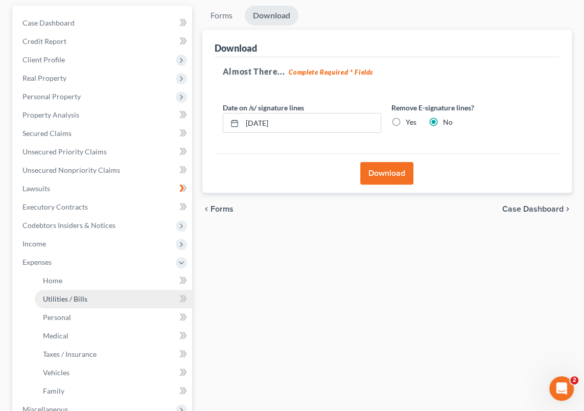
click at [81, 298] on span "Utilities / Bills" at bounding box center [65, 299] width 44 height 9
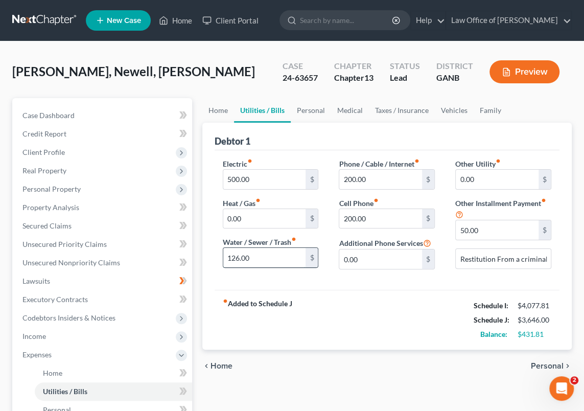
click at [238, 256] on input "126.00" at bounding box center [264, 257] width 83 height 19
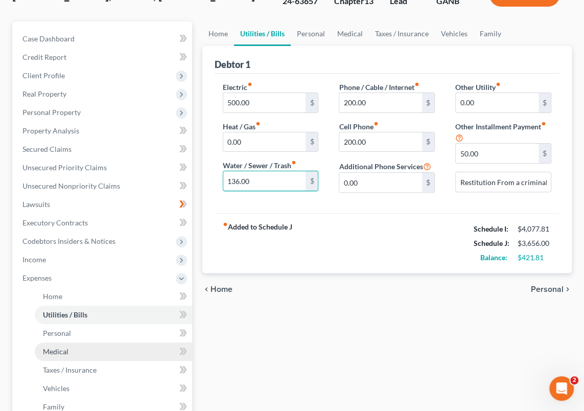
scroll to position [93, 0]
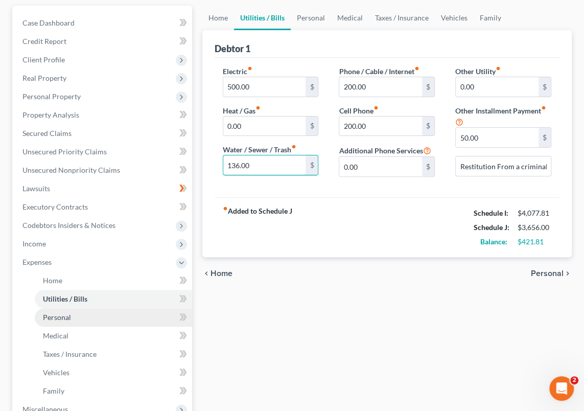
type input "136.00"
click at [68, 317] on span "Personal" at bounding box center [57, 317] width 28 height 9
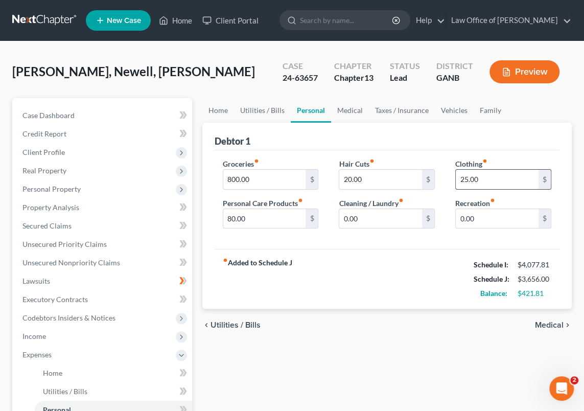
click at [468, 177] on input "25.00" at bounding box center [497, 179] width 83 height 19
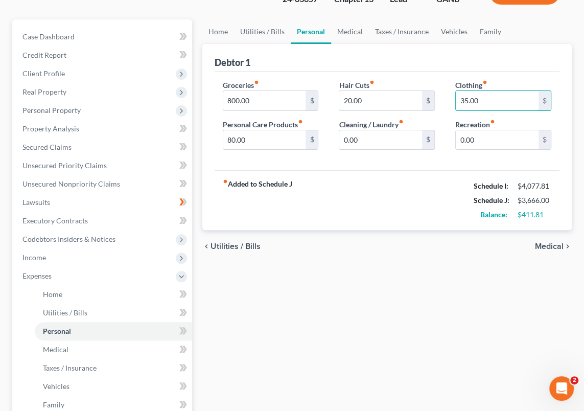
scroll to position [93, 0]
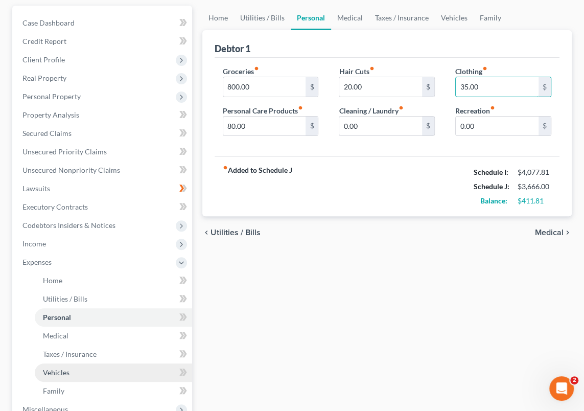
type input "35.00"
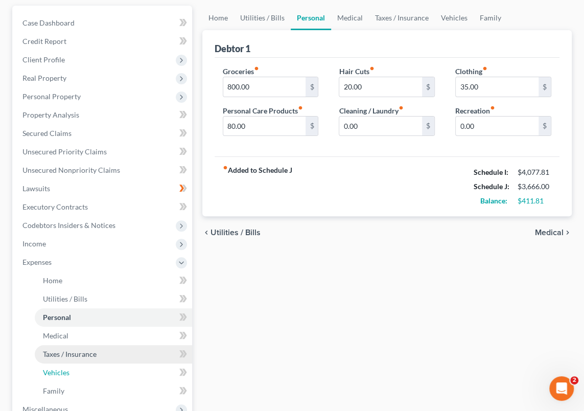
drag, startPoint x: 63, startPoint y: 372, endPoint x: 98, endPoint y: 357, distance: 37.1
click at [64, 372] on span "Vehicles" at bounding box center [56, 372] width 27 height 9
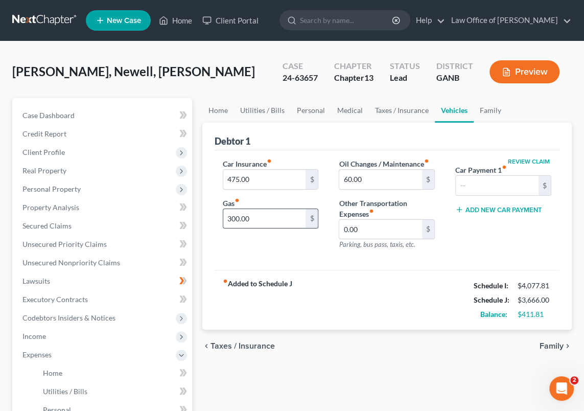
click at [239, 215] on input "300.00" at bounding box center [264, 218] width 83 height 19
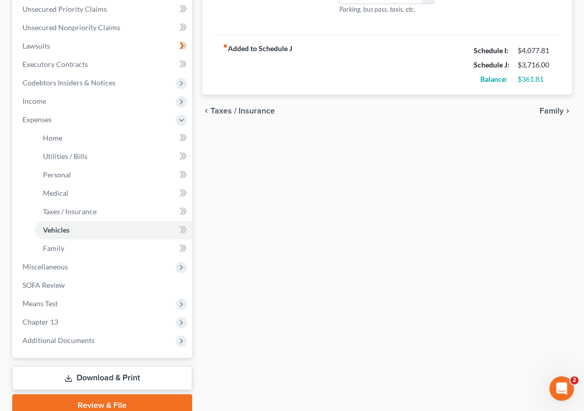
scroll to position [279, 0]
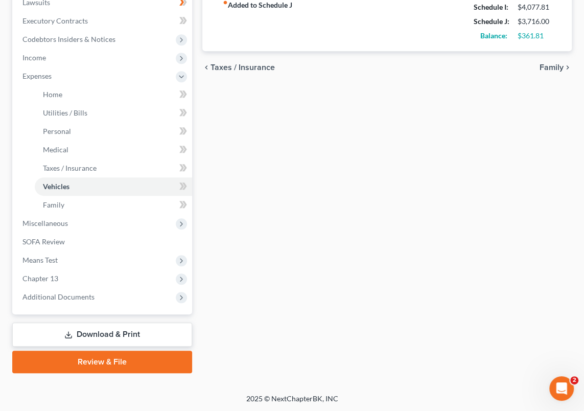
type input "350.00"
click at [122, 331] on link "Download & Print" at bounding box center [102, 335] width 180 height 24
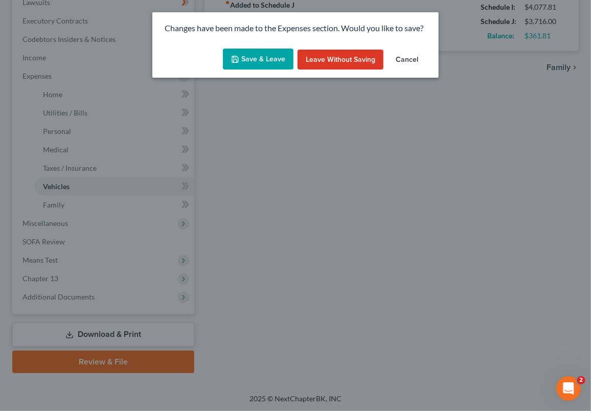
click at [265, 53] on button "Save & Leave" at bounding box center [258, 59] width 71 height 21
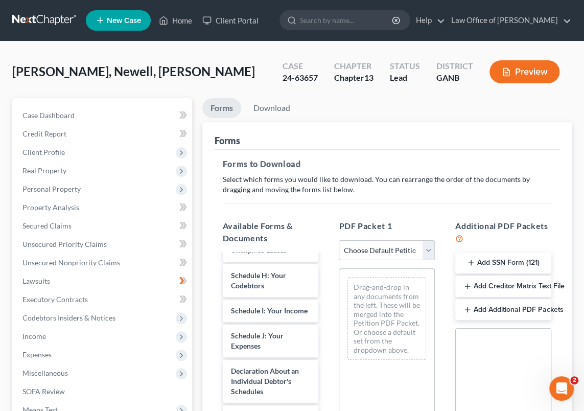
scroll to position [325, 0]
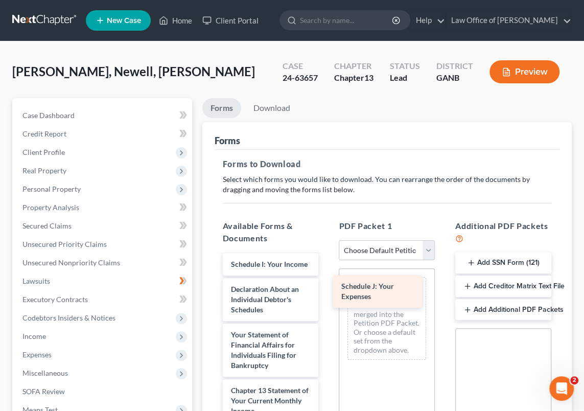
drag, startPoint x: 247, startPoint y: 316, endPoint x: 358, endPoint y: 294, distance: 112.6
click at [327, 294] on div "Schedule J: Your Expenses Voluntary Petition for Individuals Filing for Bankrup…" at bounding box center [271, 252] width 112 height 644
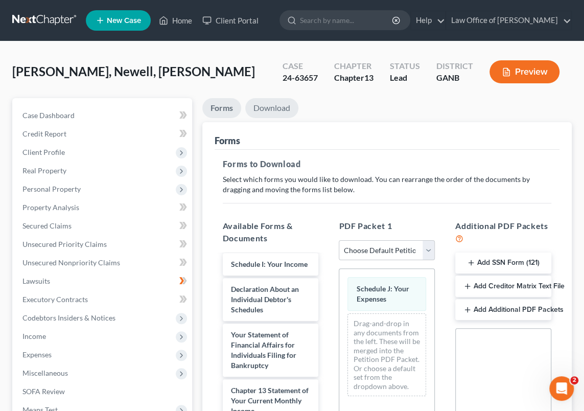
click at [265, 104] on link "Download" at bounding box center [271, 108] width 53 height 20
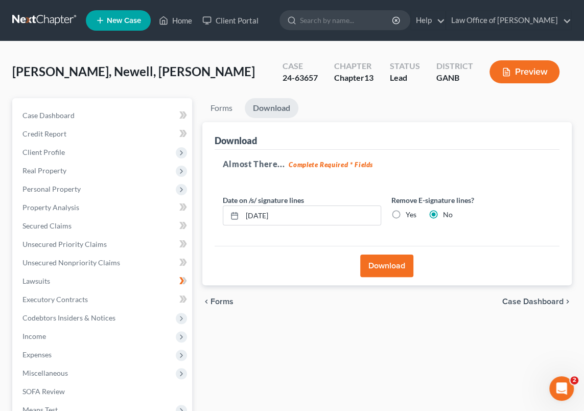
click at [391, 265] on button "Download" at bounding box center [386, 266] width 53 height 22
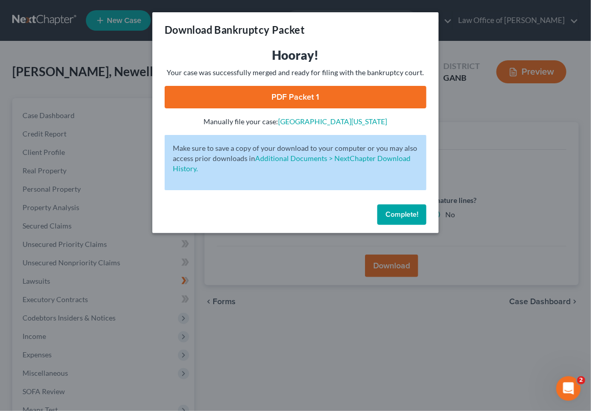
click at [302, 96] on link "PDF Packet 1" at bounding box center [296, 97] width 262 height 22
click at [414, 210] on button "Complete!" at bounding box center [401, 215] width 49 height 20
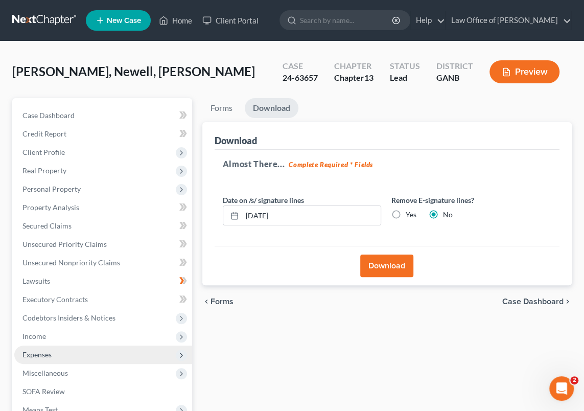
click at [36, 352] on span "Expenses" at bounding box center [36, 354] width 29 height 9
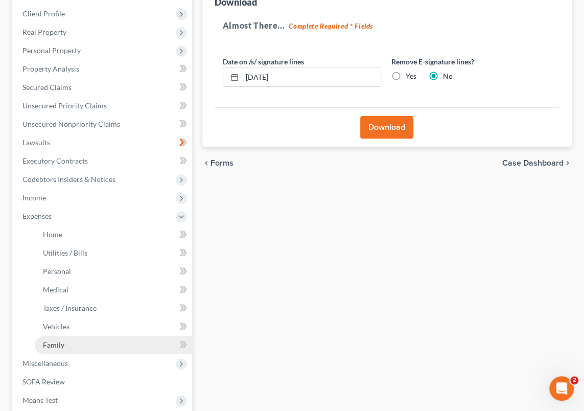
scroll to position [139, 0]
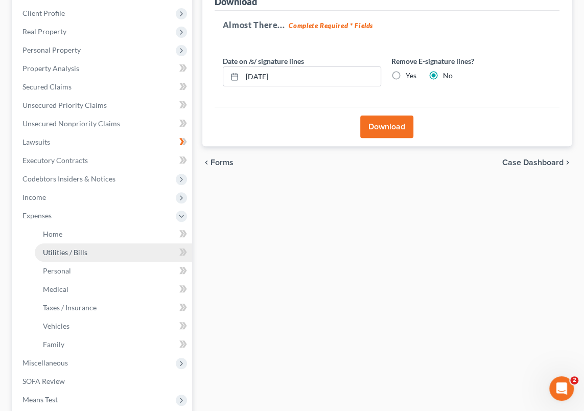
click at [77, 250] on span "Utilities / Bills" at bounding box center [65, 252] width 44 height 9
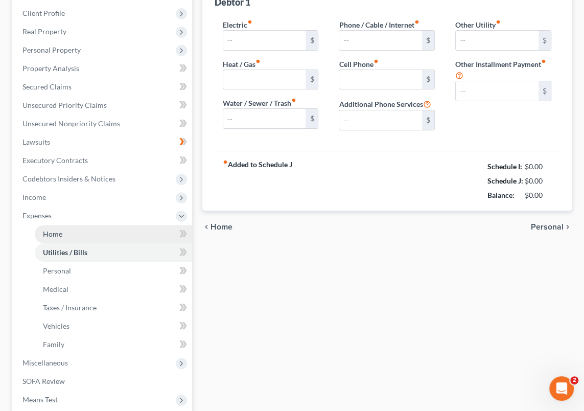
type input "500.00"
type input "0.00"
type input "136.00"
type input "200.00"
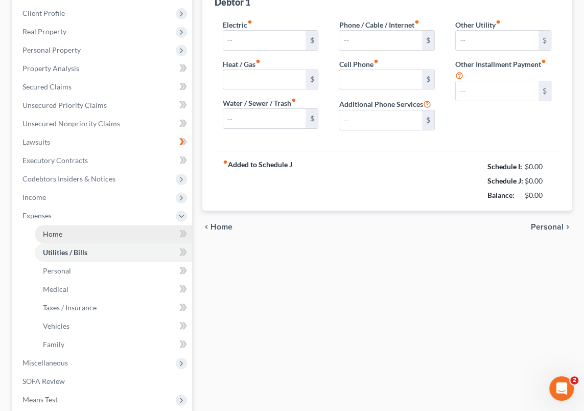
type input "0.00"
type input "50.00"
type input "Restitution From a criminal case in Douglas County Superior court"
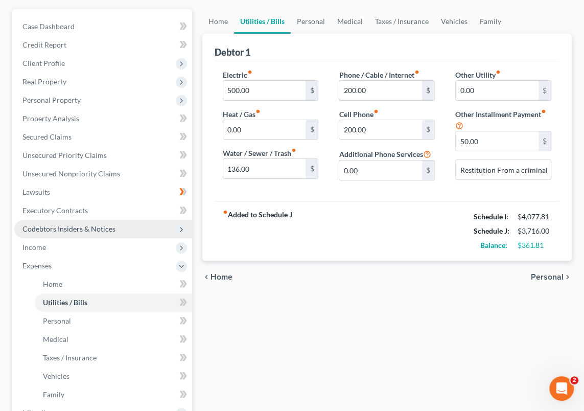
scroll to position [93, 0]
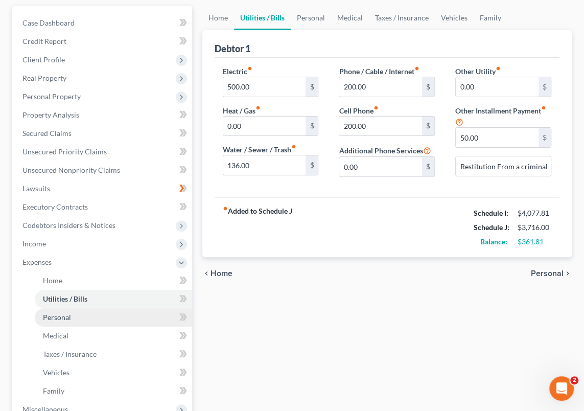
click at [72, 317] on link "Personal" at bounding box center [113, 317] width 157 height 18
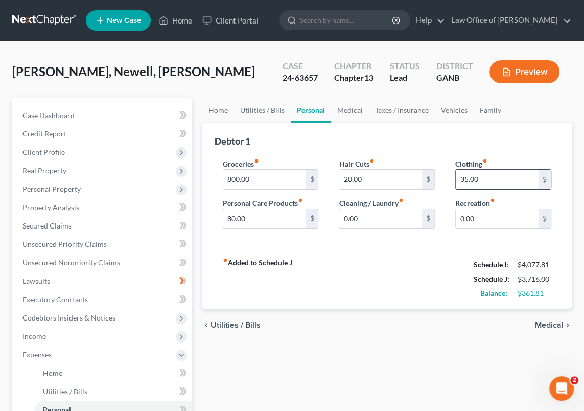
click at [467, 178] on input "35.00" at bounding box center [497, 179] width 83 height 19
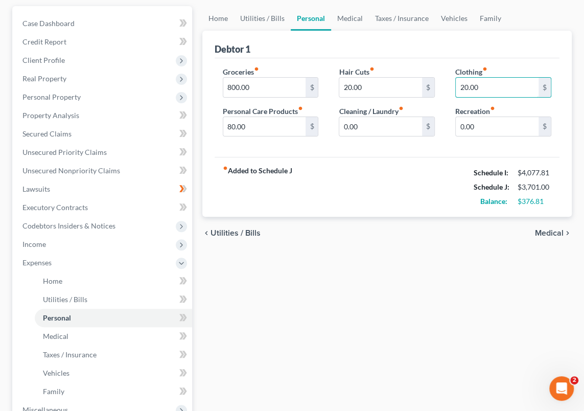
scroll to position [139, 0]
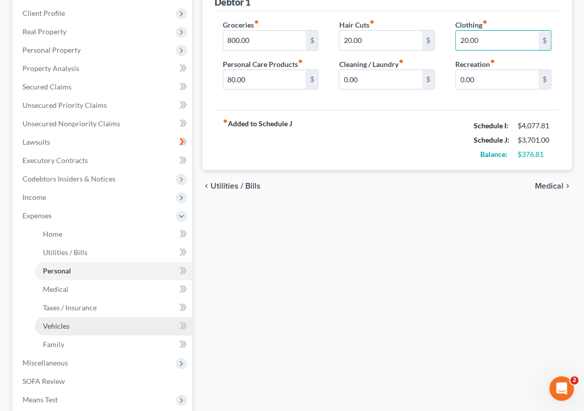
type input "20.00"
click at [61, 326] on span "Vehicles" at bounding box center [56, 326] width 27 height 9
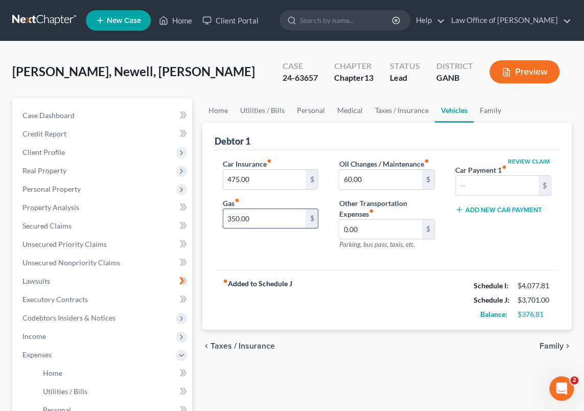
click at [239, 217] on input "350.00" at bounding box center [264, 218] width 83 height 19
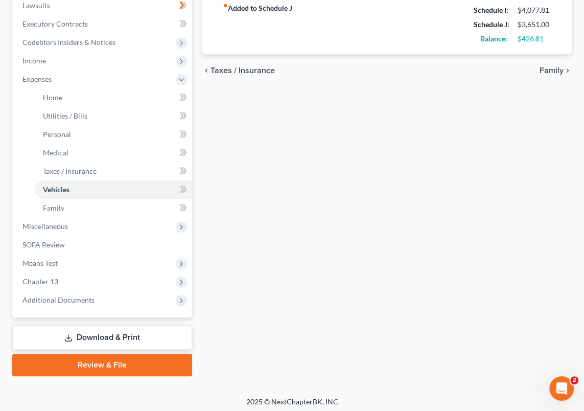
scroll to position [279, 0]
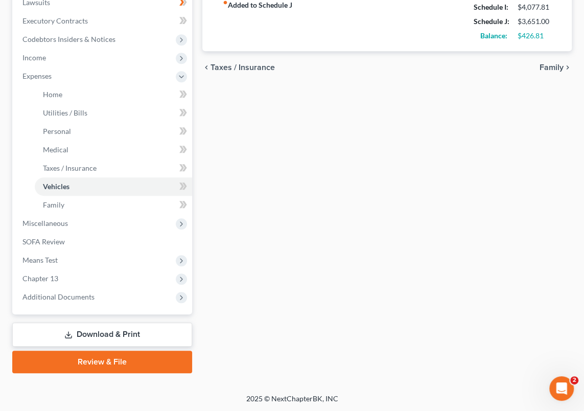
type input "300.00"
click at [102, 338] on link "Download & Print" at bounding box center [102, 335] width 180 height 24
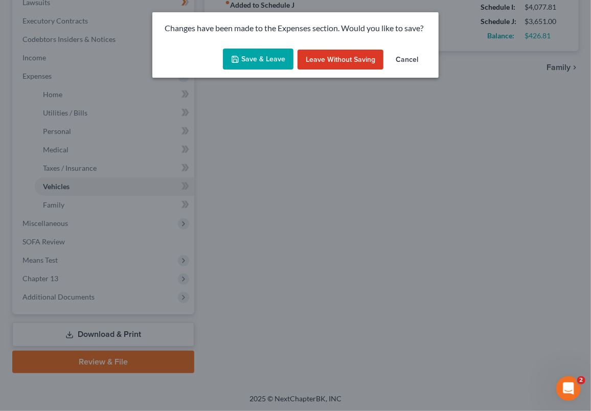
click at [281, 56] on button "Save & Leave" at bounding box center [258, 59] width 71 height 21
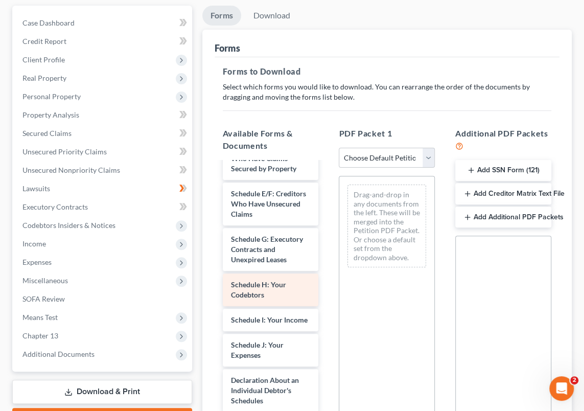
scroll to position [186, 0]
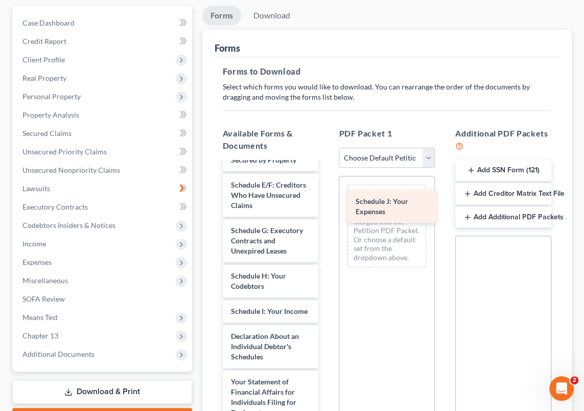
drag, startPoint x: 255, startPoint y: 360, endPoint x: 374, endPoint y: 192, distance: 205.8
click at [327, 191] on div "Schedule J: Your Expenses Voluntary Petition for Individuals Filing for Bankrup…" at bounding box center [271, 299] width 112 height 644
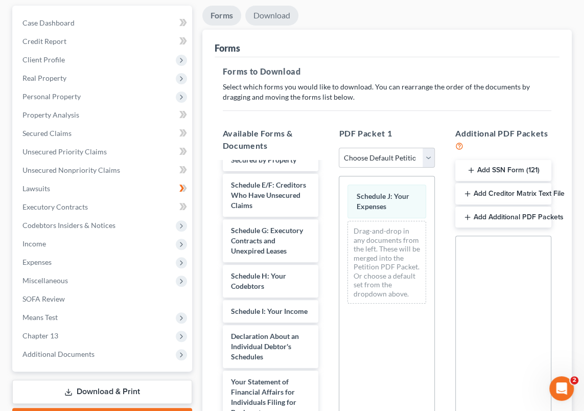
click at [277, 11] on link "Download" at bounding box center [271, 16] width 53 height 20
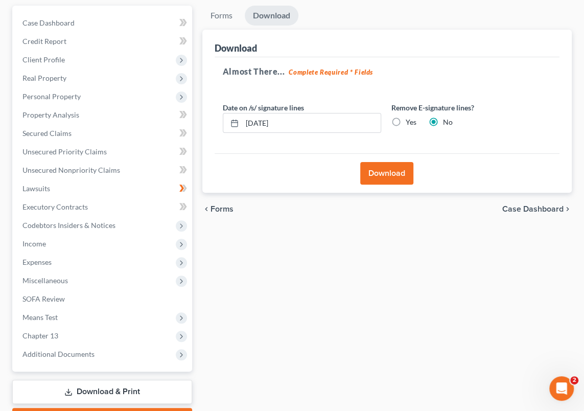
click at [382, 173] on button "Download" at bounding box center [386, 173] width 53 height 22
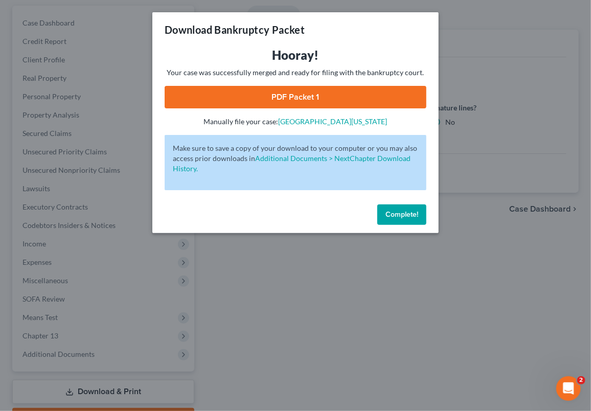
click at [291, 95] on link "PDF Packet 1" at bounding box center [296, 97] width 262 height 22
click at [409, 216] on span "Complete!" at bounding box center [402, 214] width 33 height 9
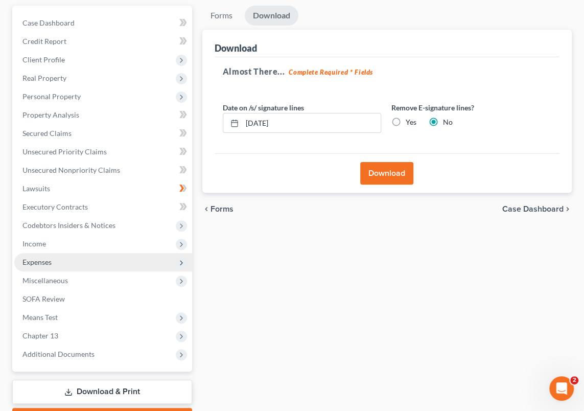
click at [52, 264] on span "Expenses" at bounding box center [103, 262] width 178 height 18
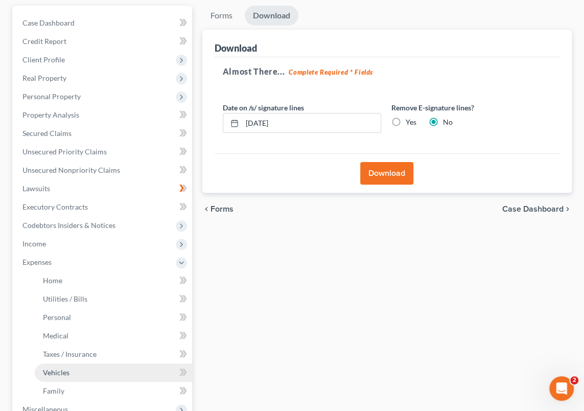
click at [69, 372] on span "Vehicles" at bounding box center [56, 372] width 27 height 9
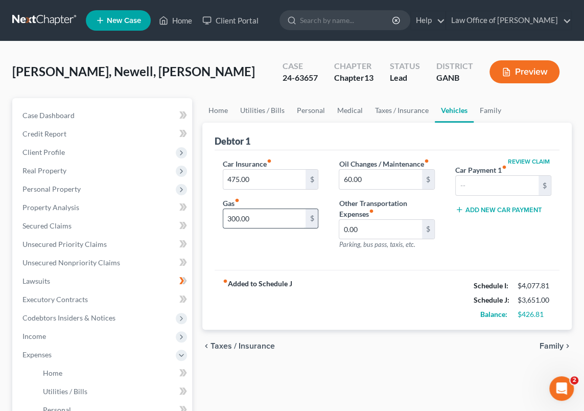
click at [238, 217] on input "300.00" at bounding box center [264, 218] width 83 height 19
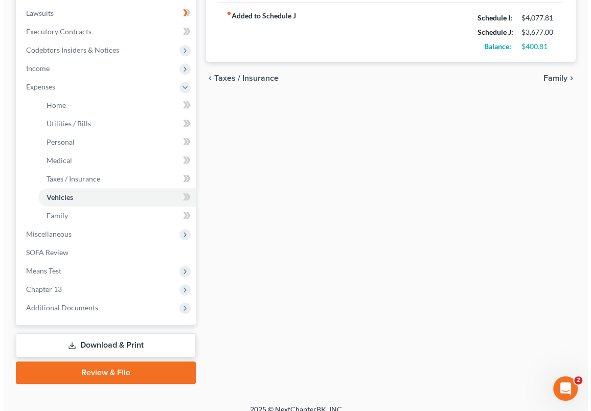
scroll to position [279, 0]
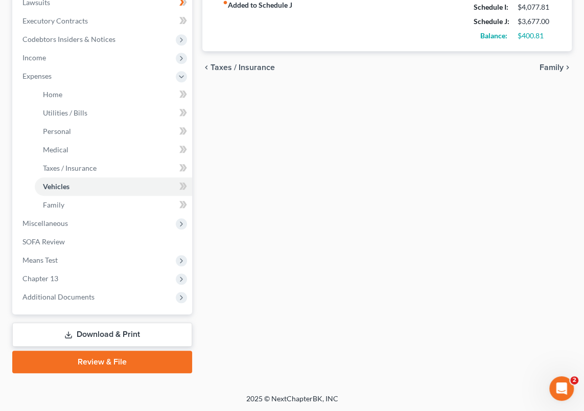
type input "326.00"
click at [112, 335] on link "Download & Print" at bounding box center [102, 335] width 180 height 24
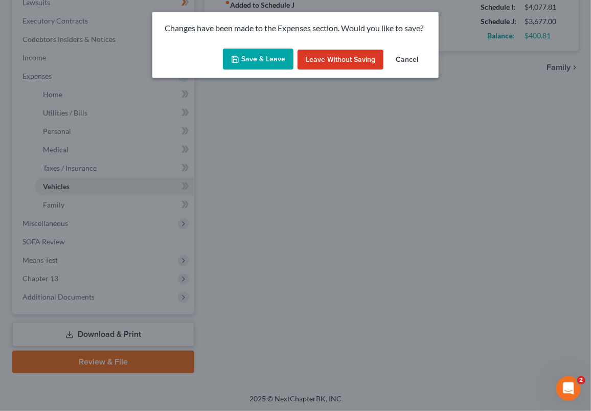
click at [255, 61] on button "Save & Leave" at bounding box center [258, 59] width 71 height 21
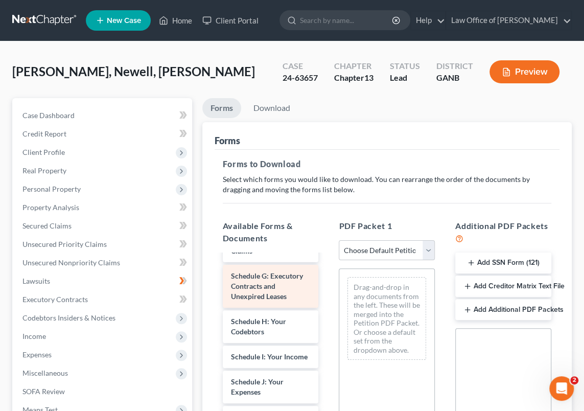
scroll to position [279, 0]
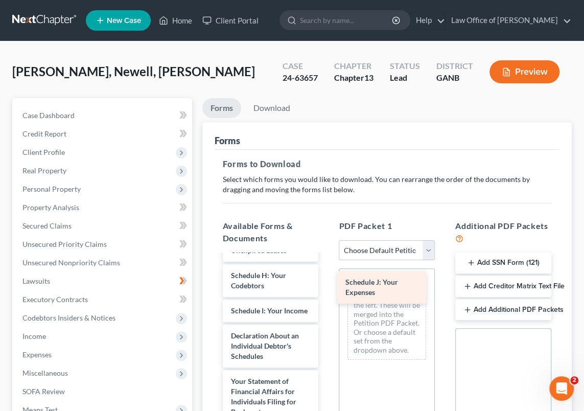
drag, startPoint x: 257, startPoint y: 359, endPoint x: 365, endPoint y: 282, distance: 132.6
click at [327, 285] on div "Schedule J: Your Expenses Voluntary Petition for Individuals Filing for Bankrup…" at bounding box center [271, 298] width 112 height 644
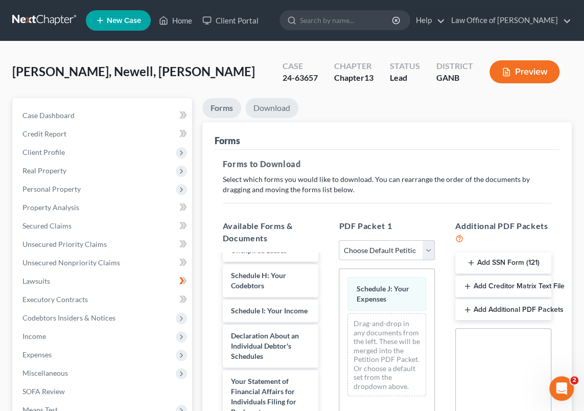
click at [273, 106] on link "Download" at bounding box center [271, 108] width 53 height 20
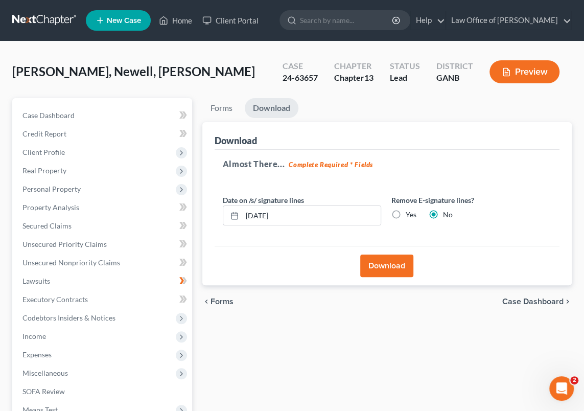
click at [383, 266] on button "Download" at bounding box center [386, 266] width 53 height 22
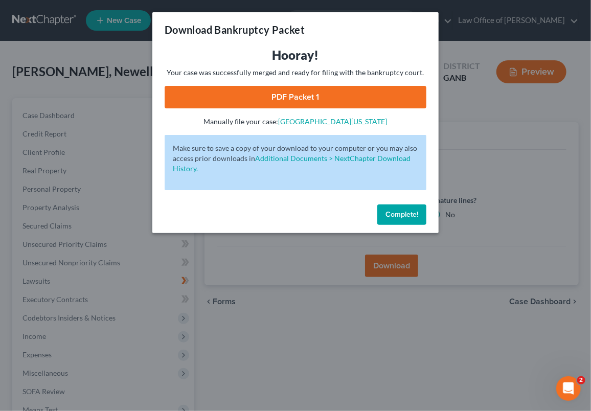
click at [299, 96] on link "PDF Packet 1" at bounding box center [296, 97] width 262 height 22
click at [397, 213] on span "Complete!" at bounding box center [402, 214] width 33 height 9
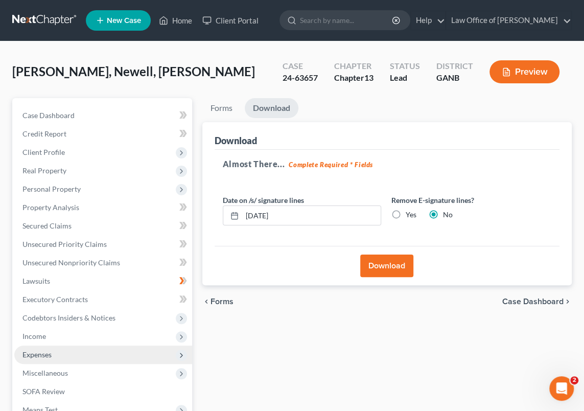
click at [49, 356] on span "Expenses" at bounding box center [36, 354] width 29 height 9
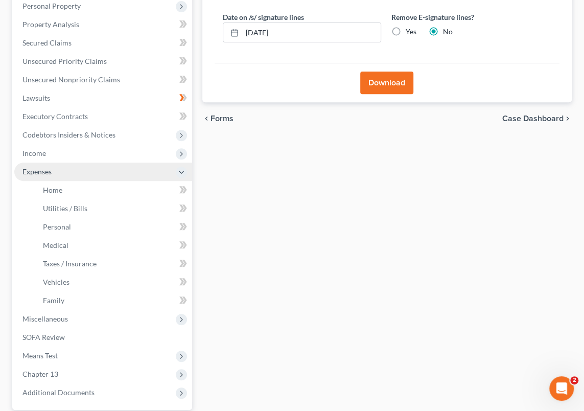
scroll to position [186, 0]
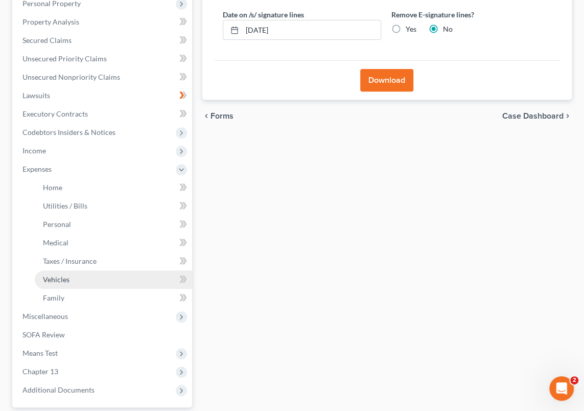
click at [65, 276] on span "Vehicles" at bounding box center [56, 279] width 27 height 9
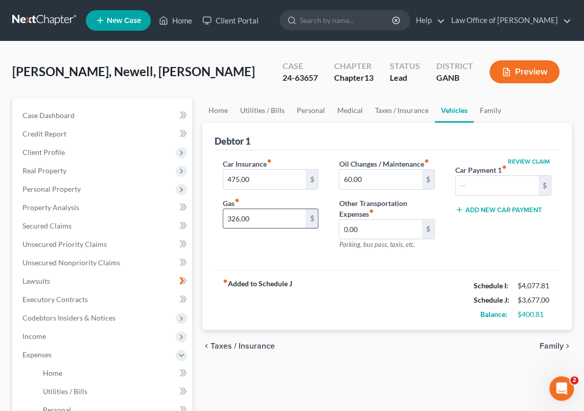
click at [240, 217] on input "326.00" at bounding box center [264, 218] width 83 height 19
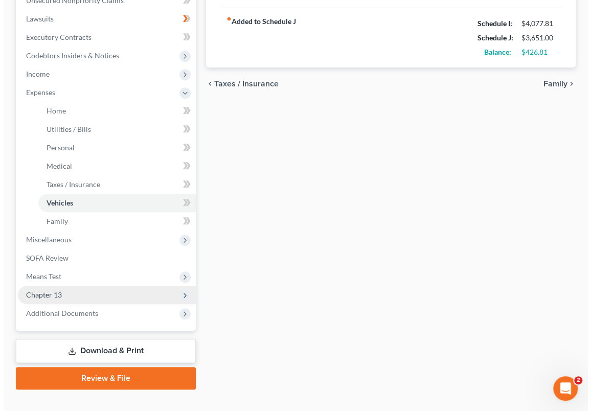
scroll to position [279, 0]
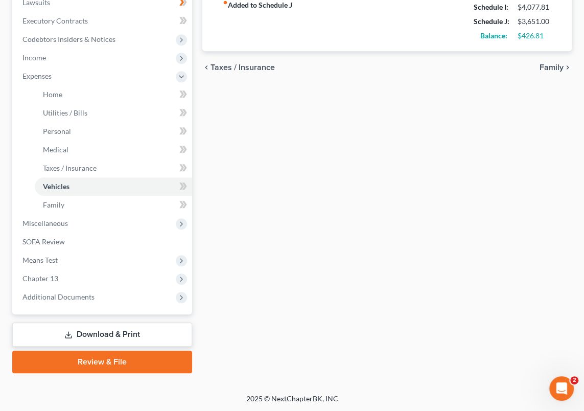
click at [127, 364] on link "Review & File" at bounding box center [102, 362] width 180 height 22
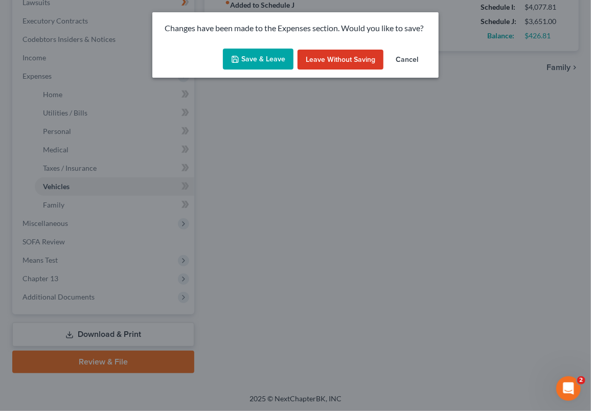
click at [406, 56] on button "Cancel" at bounding box center [407, 60] width 39 height 20
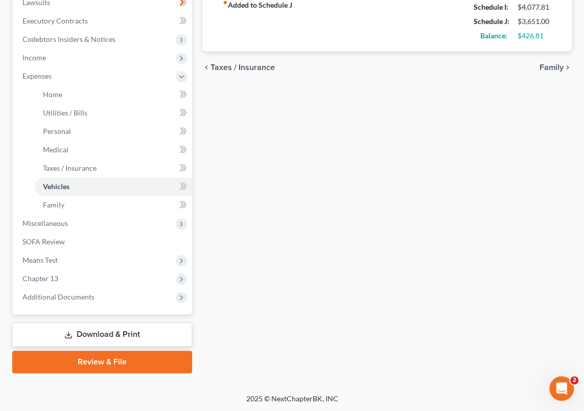
click at [132, 335] on link "Download & Print" at bounding box center [102, 335] width 180 height 24
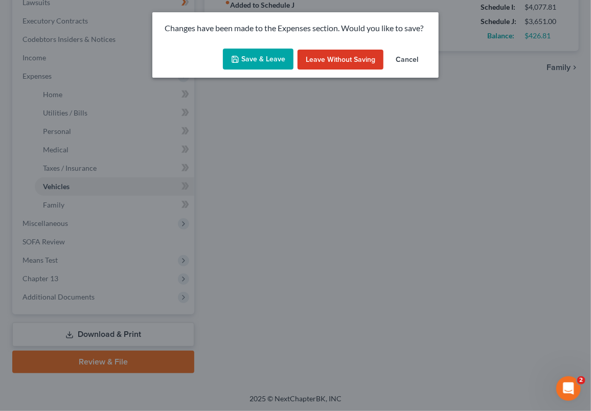
click at [271, 58] on button "Save & Leave" at bounding box center [258, 59] width 71 height 21
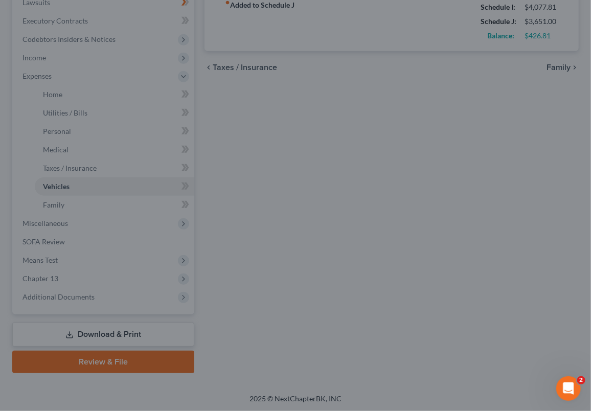
type input "300.00"
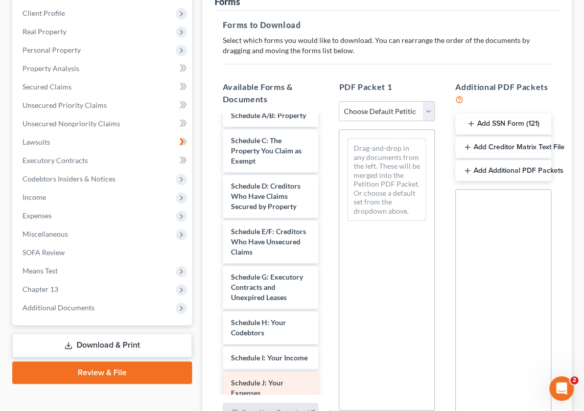
scroll to position [139, 0]
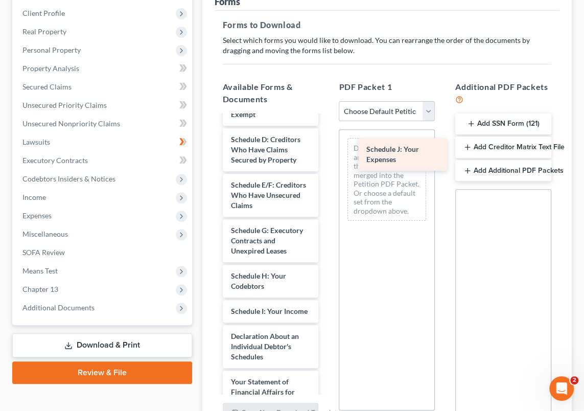
drag, startPoint x: 267, startPoint y: 361, endPoint x: 385, endPoint y: 159, distance: 234.3
click at [327, 153] on div "Schedule J: Your Expenses Voluntary Petition for Individuals Filing for Bankrup…" at bounding box center [271, 299] width 112 height 644
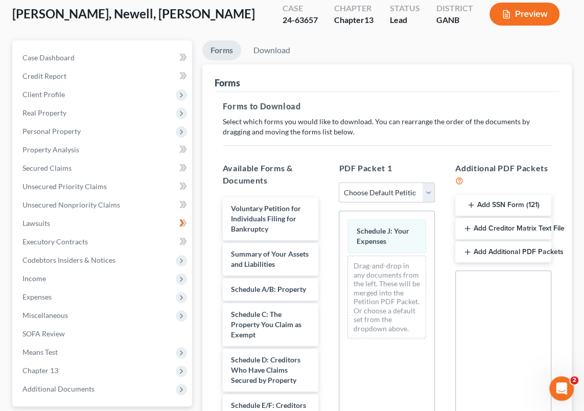
scroll to position [0, 0]
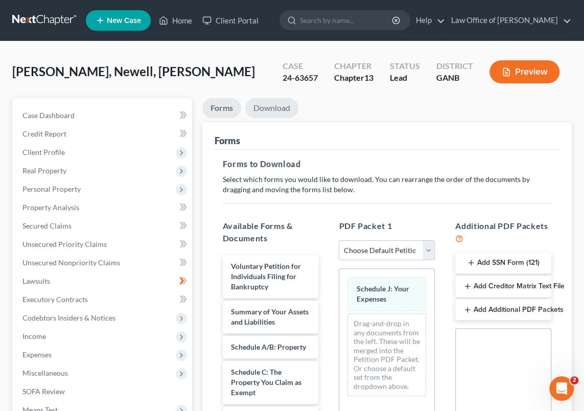
click at [278, 105] on link "Download" at bounding box center [271, 108] width 53 height 20
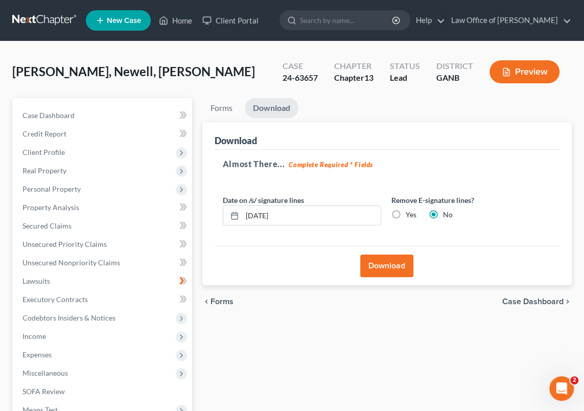
click at [391, 266] on button "Download" at bounding box center [386, 266] width 53 height 22
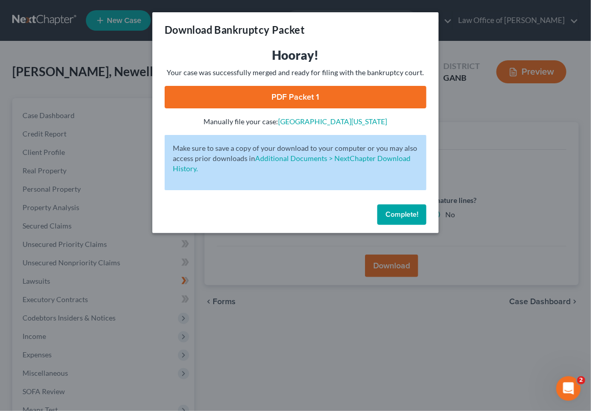
click at [336, 97] on link "PDF Packet 1" at bounding box center [296, 97] width 262 height 22
click at [390, 213] on span "Complete!" at bounding box center [402, 214] width 33 height 9
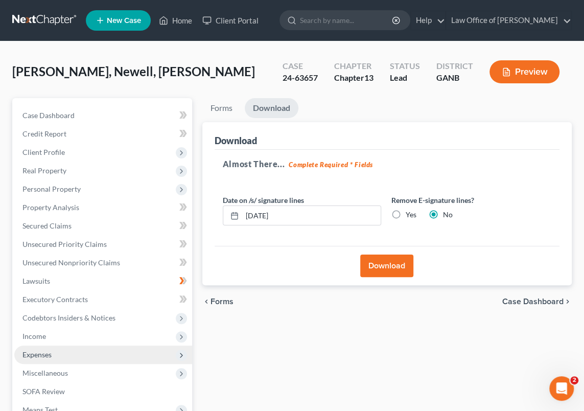
click at [50, 356] on span "Expenses" at bounding box center [36, 354] width 29 height 9
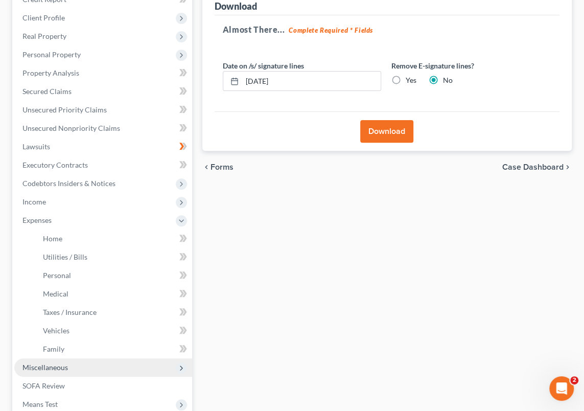
scroll to position [139, 0]
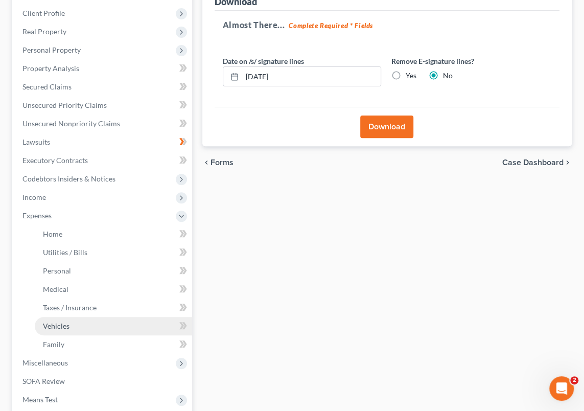
click at [61, 323] on span "Vehicles" at bounding box center [56, 326] width 27 height 9
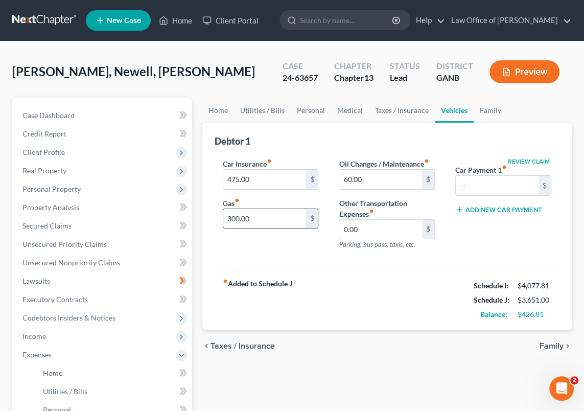
click at [239, 217] on input "300.00" at bounding box center [264, 218] width 83 height 19
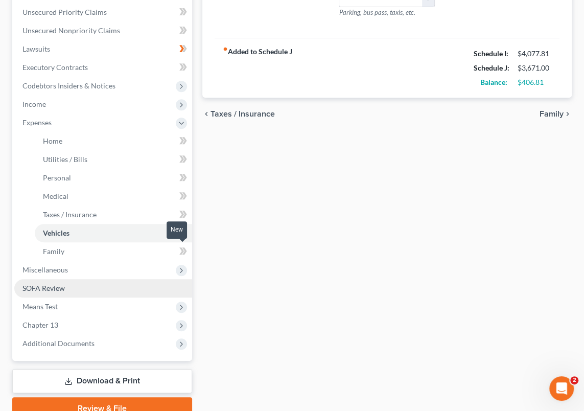
scroll to position [279, 0]
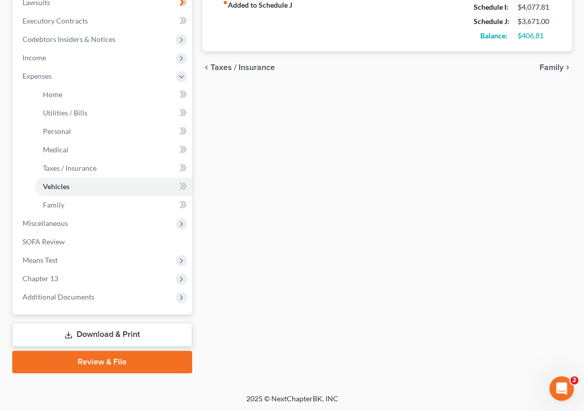
type input "320.00"
drag, startPoint x: 144, startPoint y: 332, endPoint x: 228, endPoint y: 294, distance: 92.2
click at [144, 332] on link "Download & Print" at bounding box center [102, 335] width 180 height 24
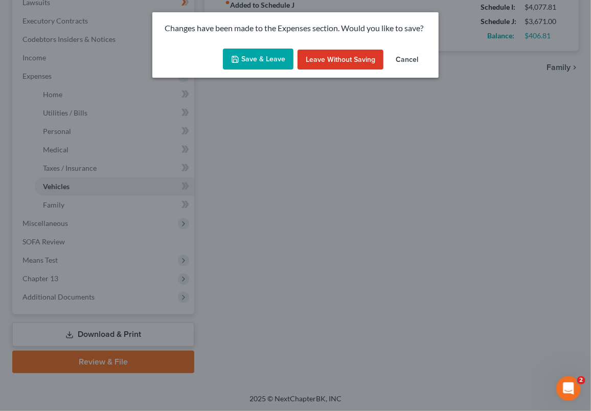
click at [266, 58] on button "Save & Leave" at bounding box center [258, 59] width 71 height 21
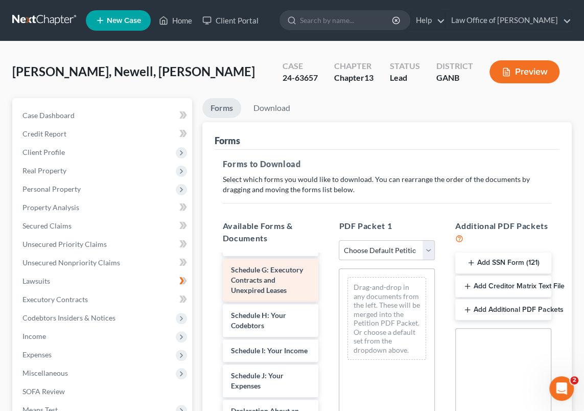
scroll to position [279, 0]
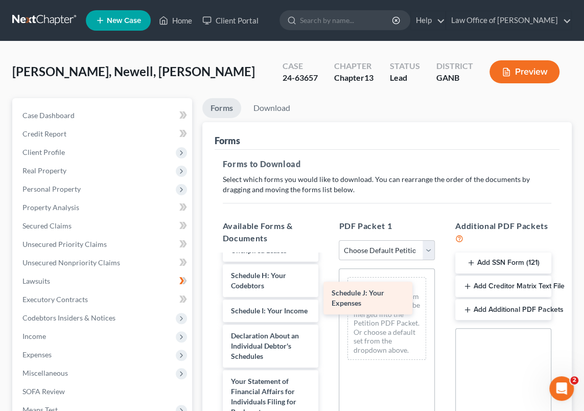
drag, startPoint x: 255, startPoint y: 362, endPoint x: 362, endPoint y: 281, distance: 134.0
click at [327, 284] on div "Schedule J: Your Expenses Voluntary Petition for Individuals Filing for Bankrup…" at bounding box center [271, 298] width 112 height 644
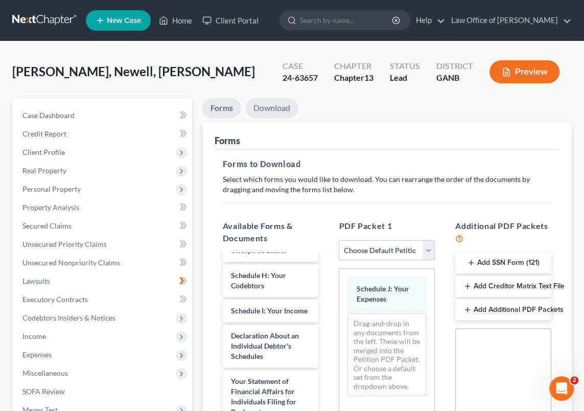
click at [264, 106] on link "Download" at bounding box center [271, 108] width 53 height 20
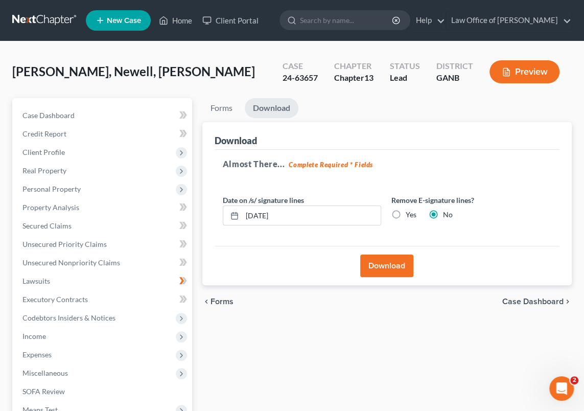
click at [396, 261] on button "Download" at bounding box center [386, 266] width 53 height 22
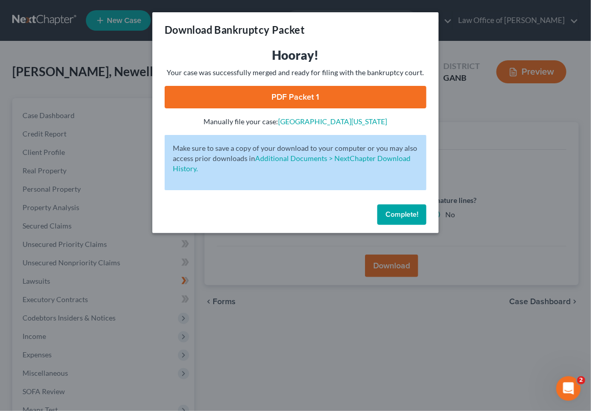
click at [295, 97] on link "PDF Packet 1" at bounding box center [296, 97] width 262 height 22
click at [404, 215] on span "Complete!" at bounding box center [402, 214] width 33 height 9
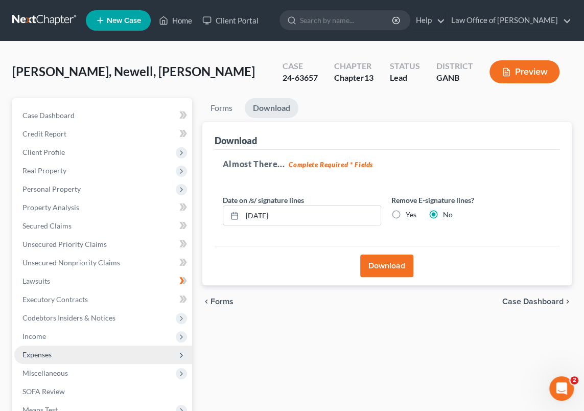
click at [54, 356] on span "Expenses" at bounding box center [103, 355] width 178 height 18
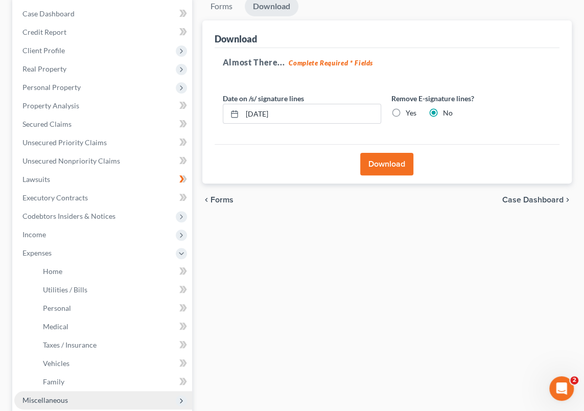
scroll to position [139, 0]
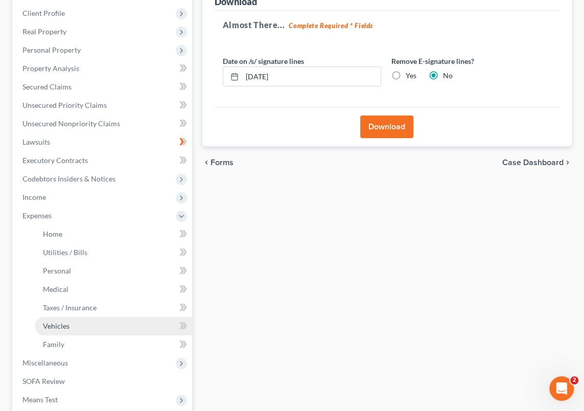
click at [63, 326] on span "Vehicles" at bounding box center [56, 326] width 27 height 9
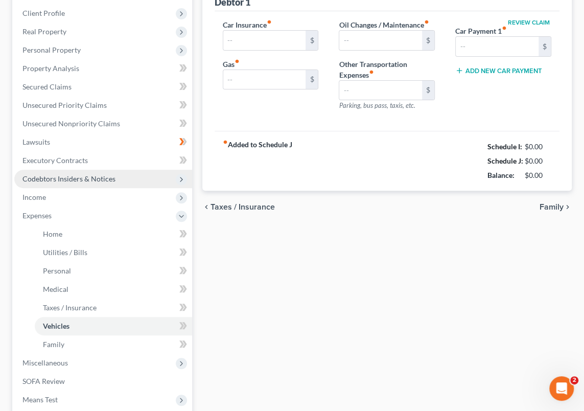
type input "475.00"
type input "320.00"
type input "60.00"
type input "0.00"
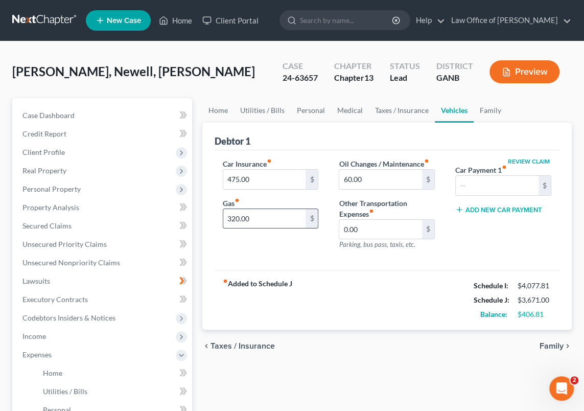
click at [239, 216] on input "320.00" at bounding box center [264, 218] width 83 height 19
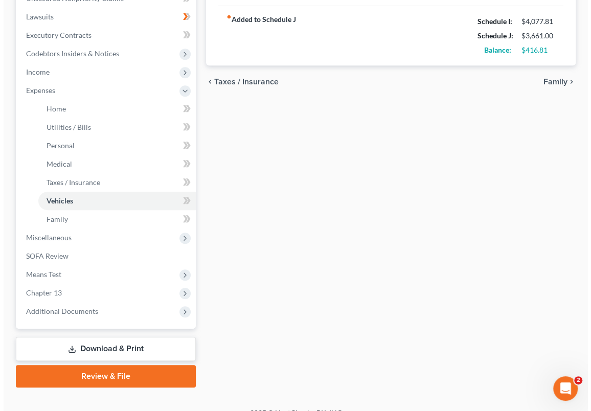
scroll to position [279, 0]
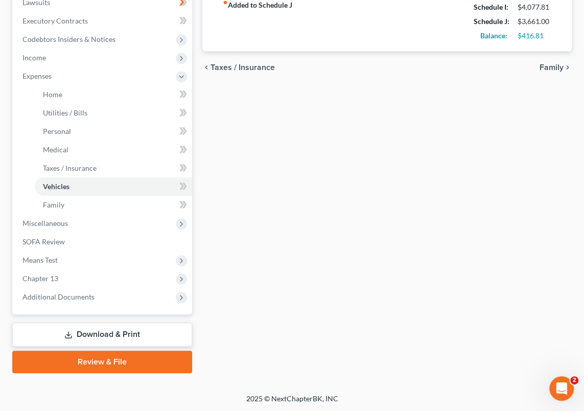
type input "310.00"
drag, startPoint x: 143, startPoint y: 336, endPoint x: 184, endPoint y: 306, distance: 51.2
click at [143, 336] on link "Download & Print" at bounding box center [102, 335] width 180 height 24
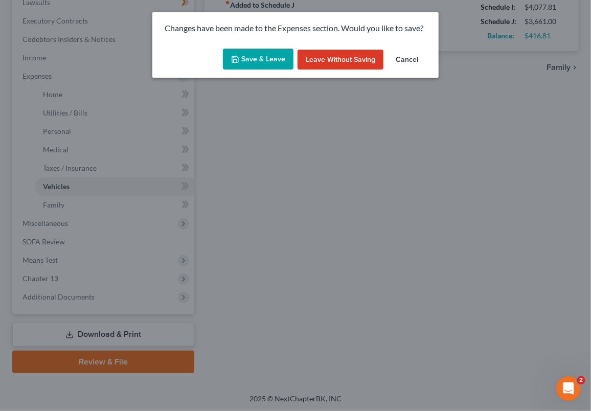
click at [275, 57] on button "Save & Leave" at bounding box center [258, 59] width 71 height 21
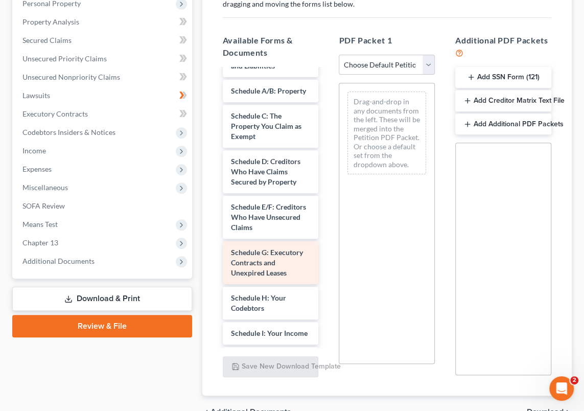
scroll to position [139, 0]
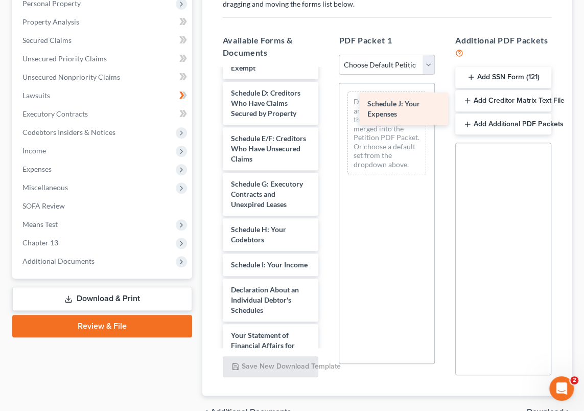
drag, startPoint x: 264, startPoint y: 317, endPoint x: 389, endPoint y: 109, distance: 241.9
click at [327, 108] on div "Schedule J: Your Expenses Voluntary Petition for Individuals Filing for Bankrup…" at bounding box center [271, 252] width 112 height 644
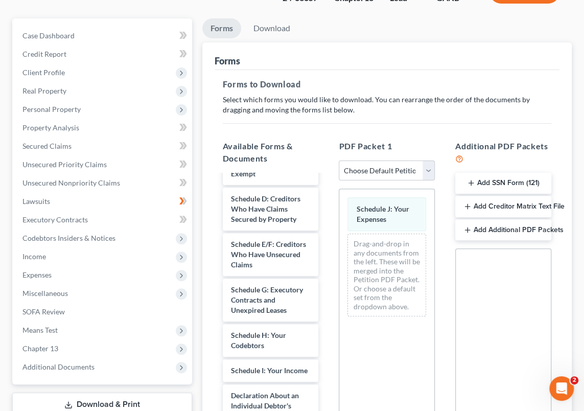
scroll to position [46, 0]
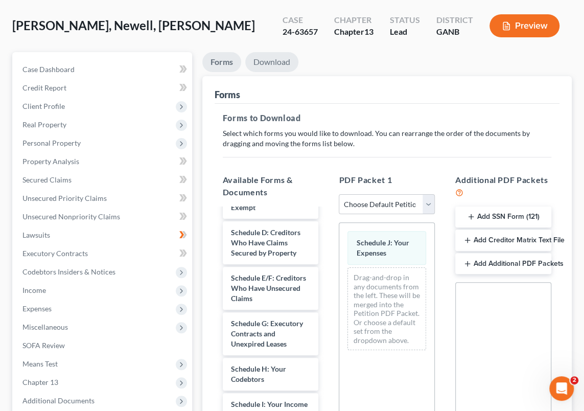
click at [274, 58] on link "Download" at bounding box center [271, 62] width 53 height 20
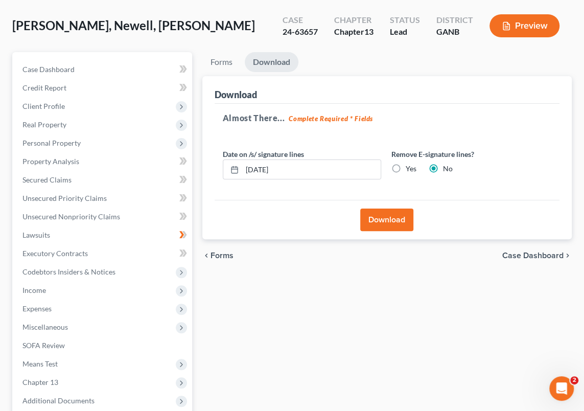
click at [385, 221] on button "Download" at bounding box center [386, 220] width 53 height 22
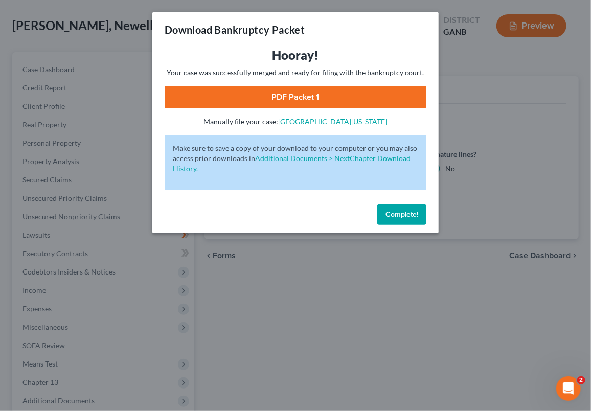
click at [312, 95] on link "PDF Packet 1" at bounding box center [296, 97] width 262 height 22
click at [398, 215] on span "Complete!" at bounding box center [402, 214] width 33 height 9
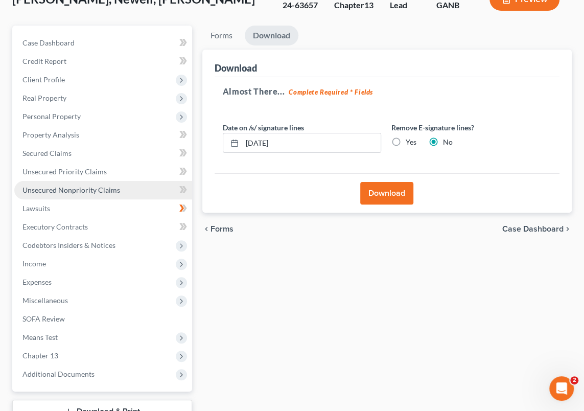
scroll to position [56, 0]
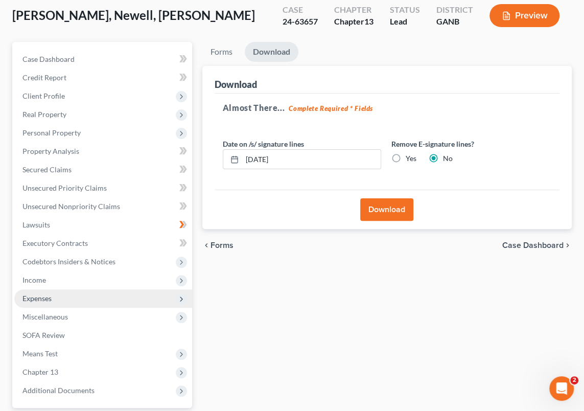
click at [61, 297] on span "Expenses" at bounding box center [103, 298] width 178 height 18
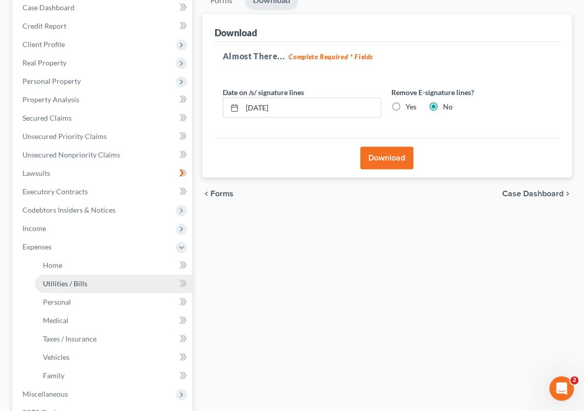
scroll to position [149, 0]
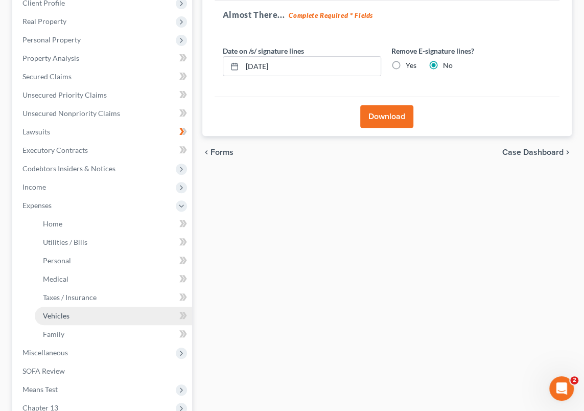
click at [66, 315] on span "Vehicles" at bounding box center [56, 315] width 27 height 9
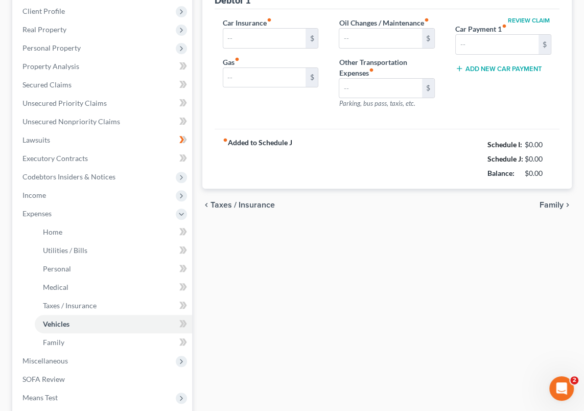
type input "475.00"
type input "310.00"
type input "60.00"
type input "0.00"
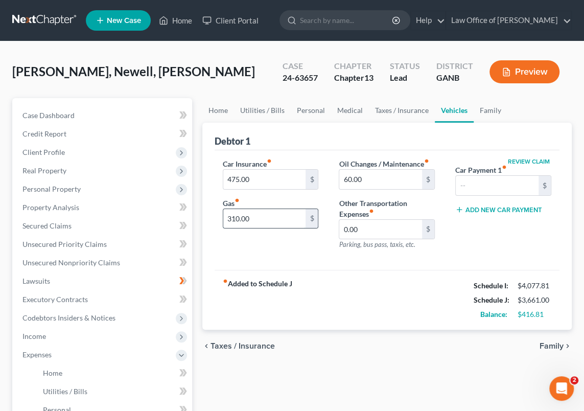
click at [239, 217] on input "310.00" at bounding box center [264, 218] width 83 height 19
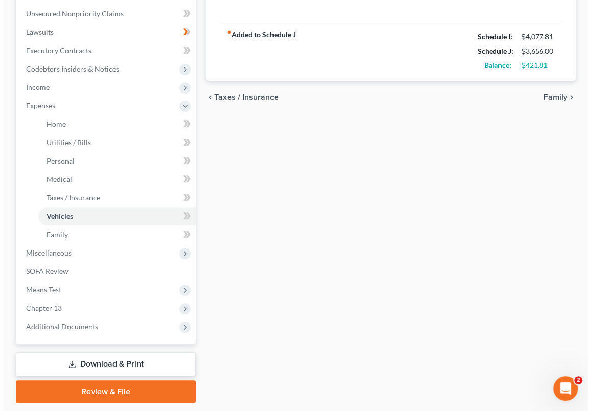
scroll to position [279, 0]
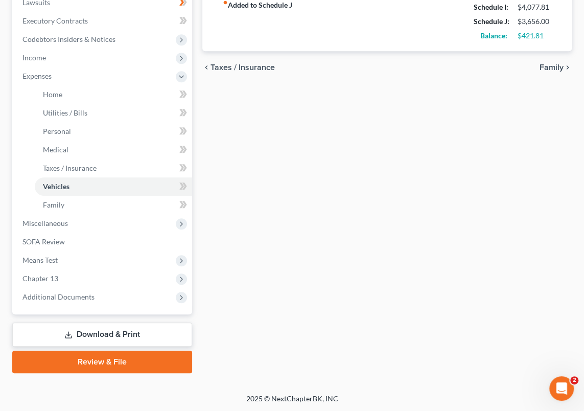
type input "305.00"
drag, startPoint x: 128, startPoint y: 335, endPoint x: 218, endPoint y: 296, distance: 98.2
click at [128, 335] on link "Download & Print" at bounding box center [102, 335] width 180 height 24
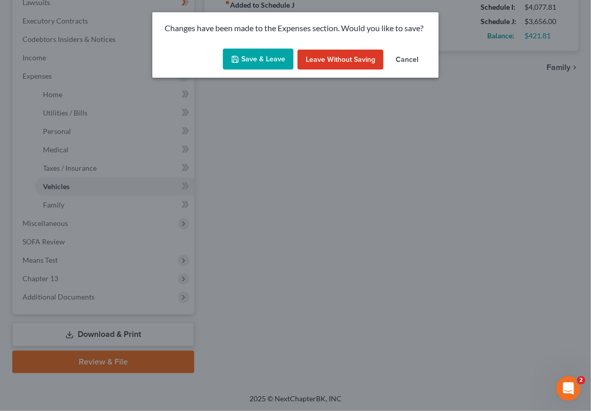
click at [271, 56] on button "Save & Leave" at bounding box center [258, 59] width 71 height 21
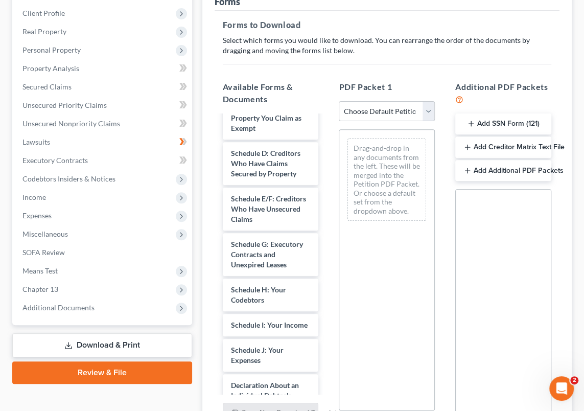
scroll to position [139, 0]
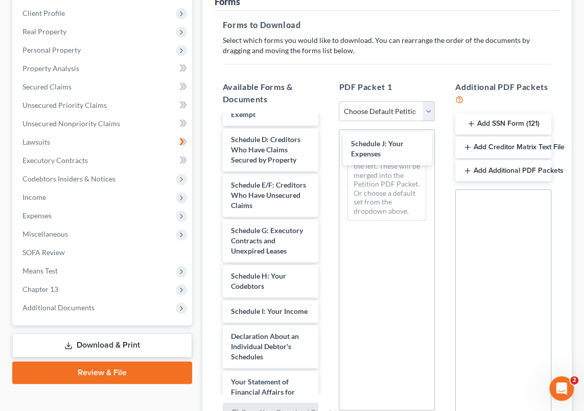
drag, startPoint x: 256, startPoint y: 357, endPoint x: 380, endPoint y: 177, distance: 218.4
click at [327, 142] on div "Schedule J: Your Expenses Voluntary Petition for Individuals Filing for Bankrup…" at bounding box center [271, 299] width 112 height 644
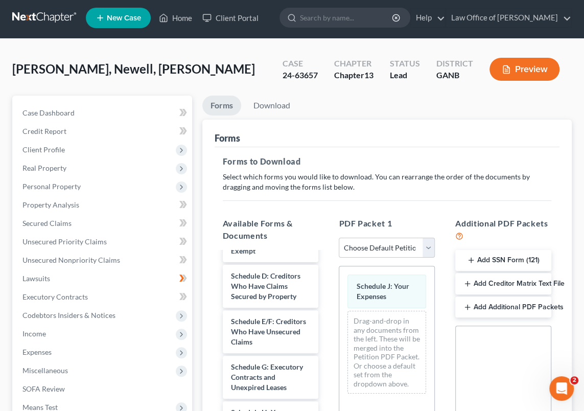
scroll to position [0, 0]
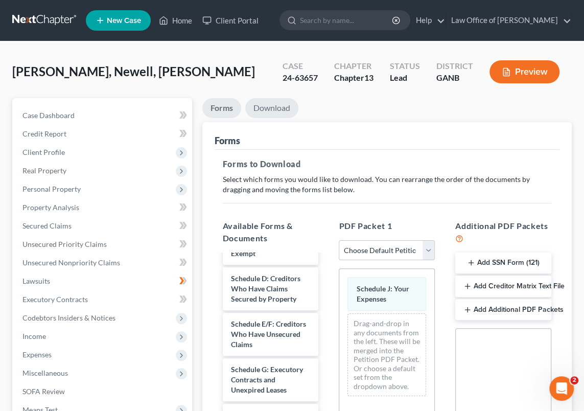
click at [271, 106] on link "Download" at bounding box center [271, 108] width 53 height 20
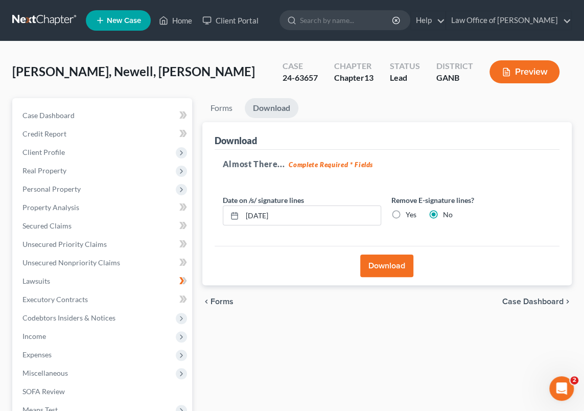
click at [403, 266] on button "Download" at bounding box center [386, 266] width 53 height 22
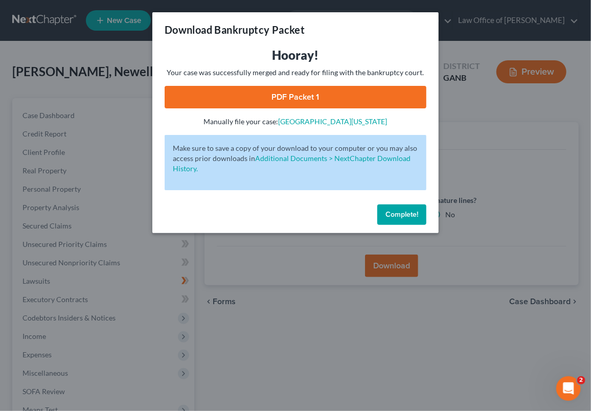
click at [306, 95] on link "PDF Packet 1" at bounding box center [296, 97] width 262 height 22
click at [399, 215] on span "Complete!" at bounding box center [402, 214] width 33 height 9
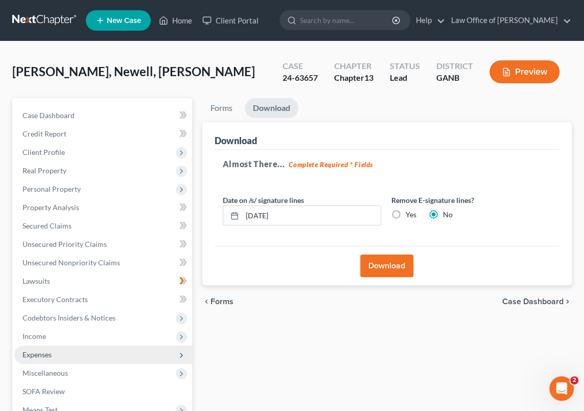
click at [56, 356] on span "Expenses" at bounding box center [103, 355] width 178 height 18
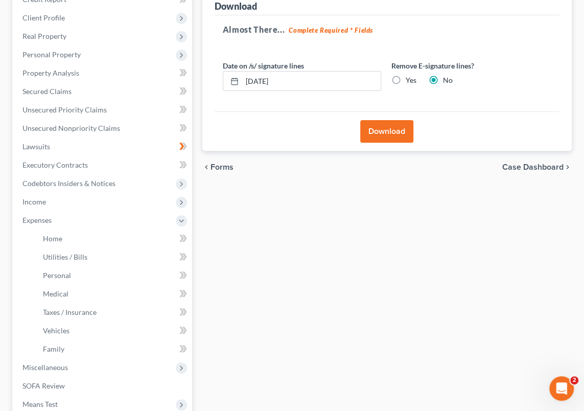
scroll to position [139, 0]
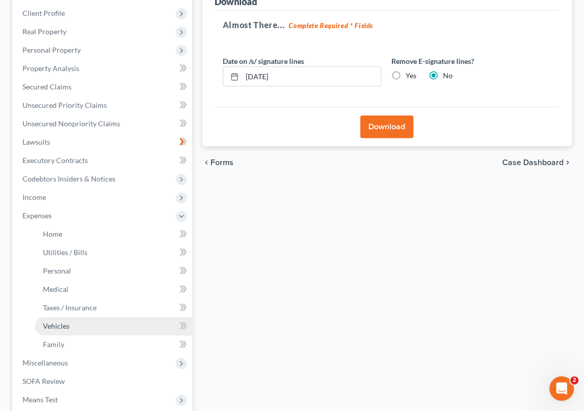
click at [63, 323] on span "Vehicles" at bounding box center [56, 326] width 27 height 9
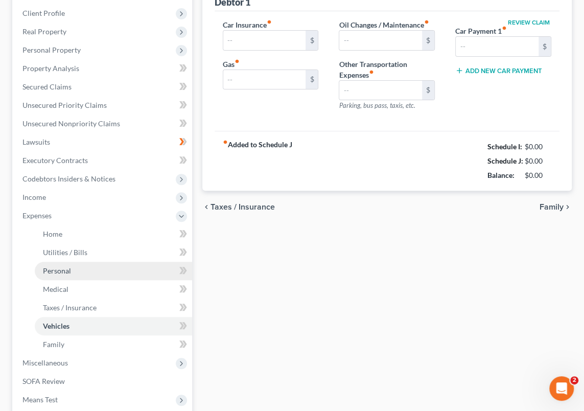
type input "475.00"
type input "305.00"
type input "60.00"
type input "0.00"
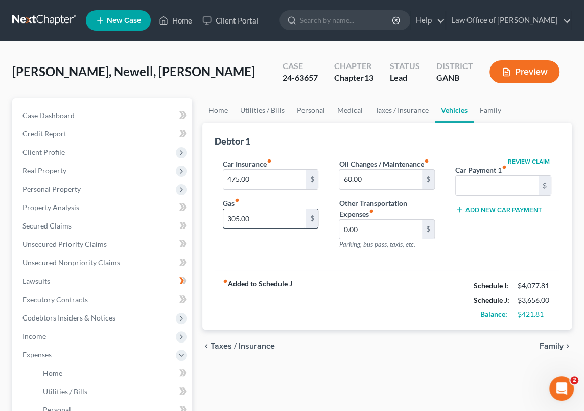
click at [238, 215] on input "305.00" at bounding box center [264, 218] width 83 height 19
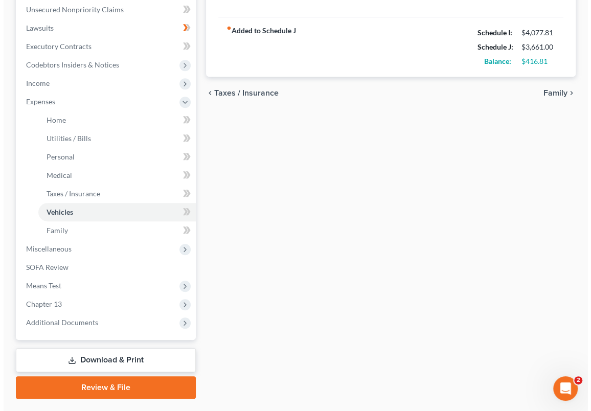
scroll to position [279, 0]
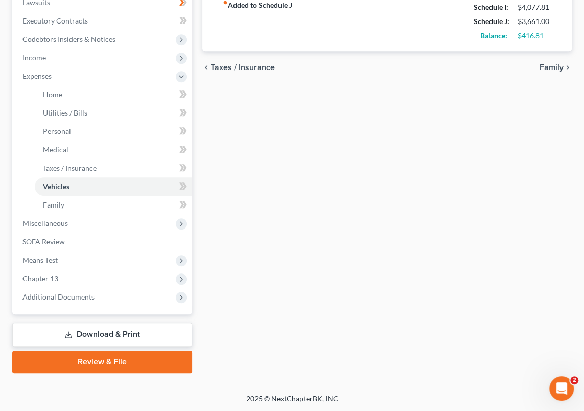
type input "310.00"
click at [129, 335] on link "Download & Print" at bounding box center [102, 335] width 180 height 24
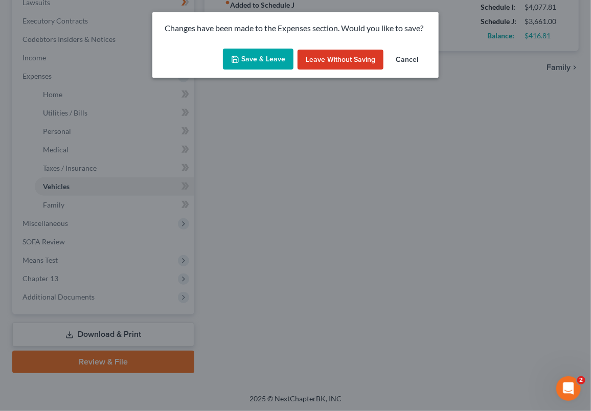
click at [263, 59] on button "Save & Leave" at bounding box center [258, 59] width 71 height 21
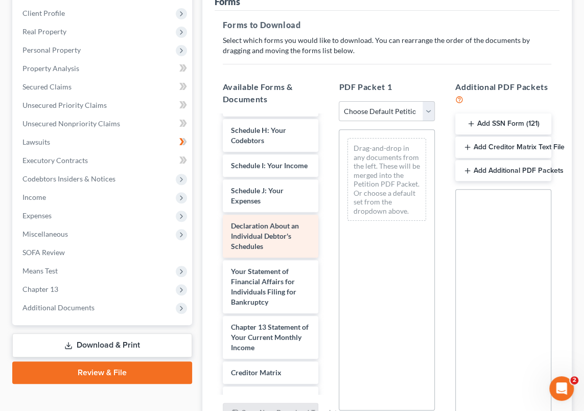
scroll to position [283, 0]
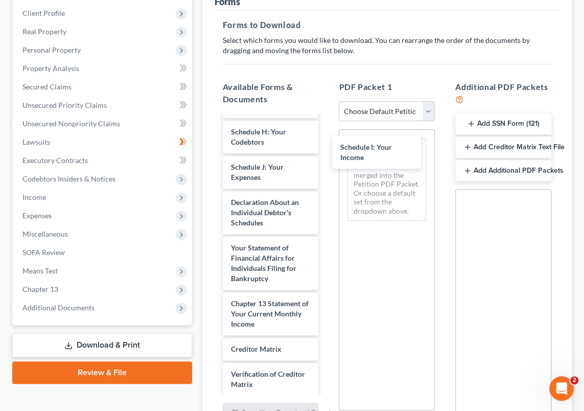
drag, startPoint x: 252, startPoint y: 179, endPoint x: 338, endPoint y: 191, distance: 87.7
click at [327, 142] on div "Schedule I: Your Income Voluntary Petition for Individuals Filing for Bankruptc…" at bounding box center [271, 160] width 112 height 654
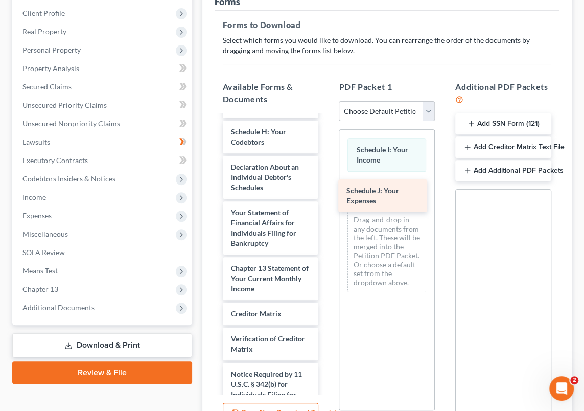
drag, startPoint x: 248, startPoint y: 181, endPoint x: 372, endPoint y: 191, distance: 123.6
click at [327, 191] on div "Schedule J: Your Expenses Voluntary Petition for Individuals Filing for Bankrup…" at bounding box center [271, 142] width 112 height 619
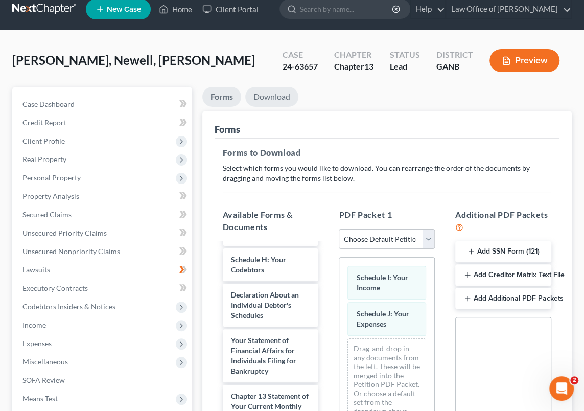
scroll to position [0, 0]
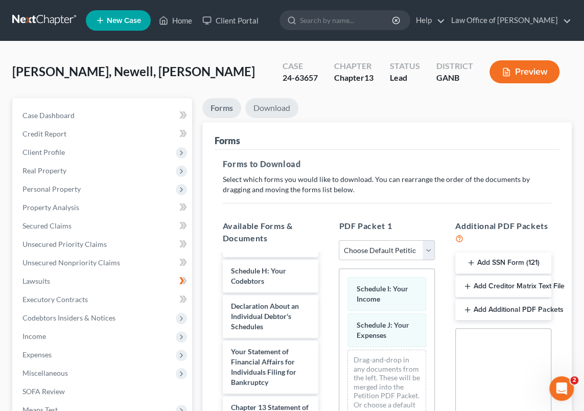
click at [272, 107] on link "Download" at bounding box center [271, 108] width 53 height 20
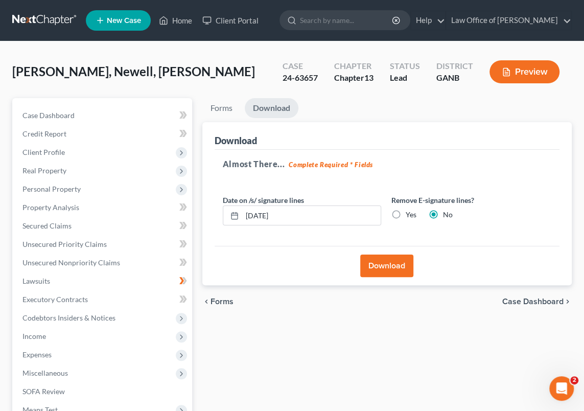
click at [383, 268] on button "Download" at bounding box center [386, 266] width 53 height 22
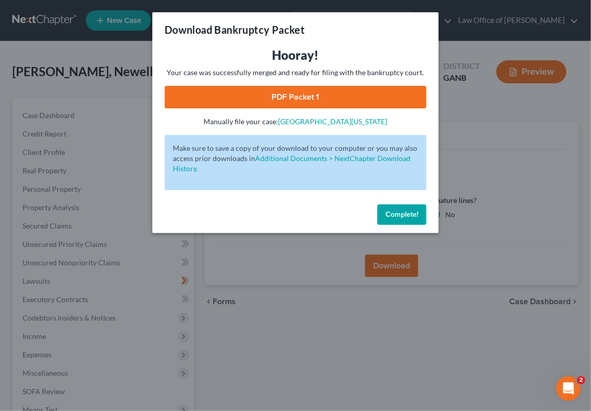
click at [317, 97] on link "PDF Packet 1" at bounding box center [296, 97] width 262 height 22
click at [399, 214] on span "Complete!" at bounding box center [402, 214] width 33 height 9
